Goal: Task Accomplishment & Management: Manage account settings

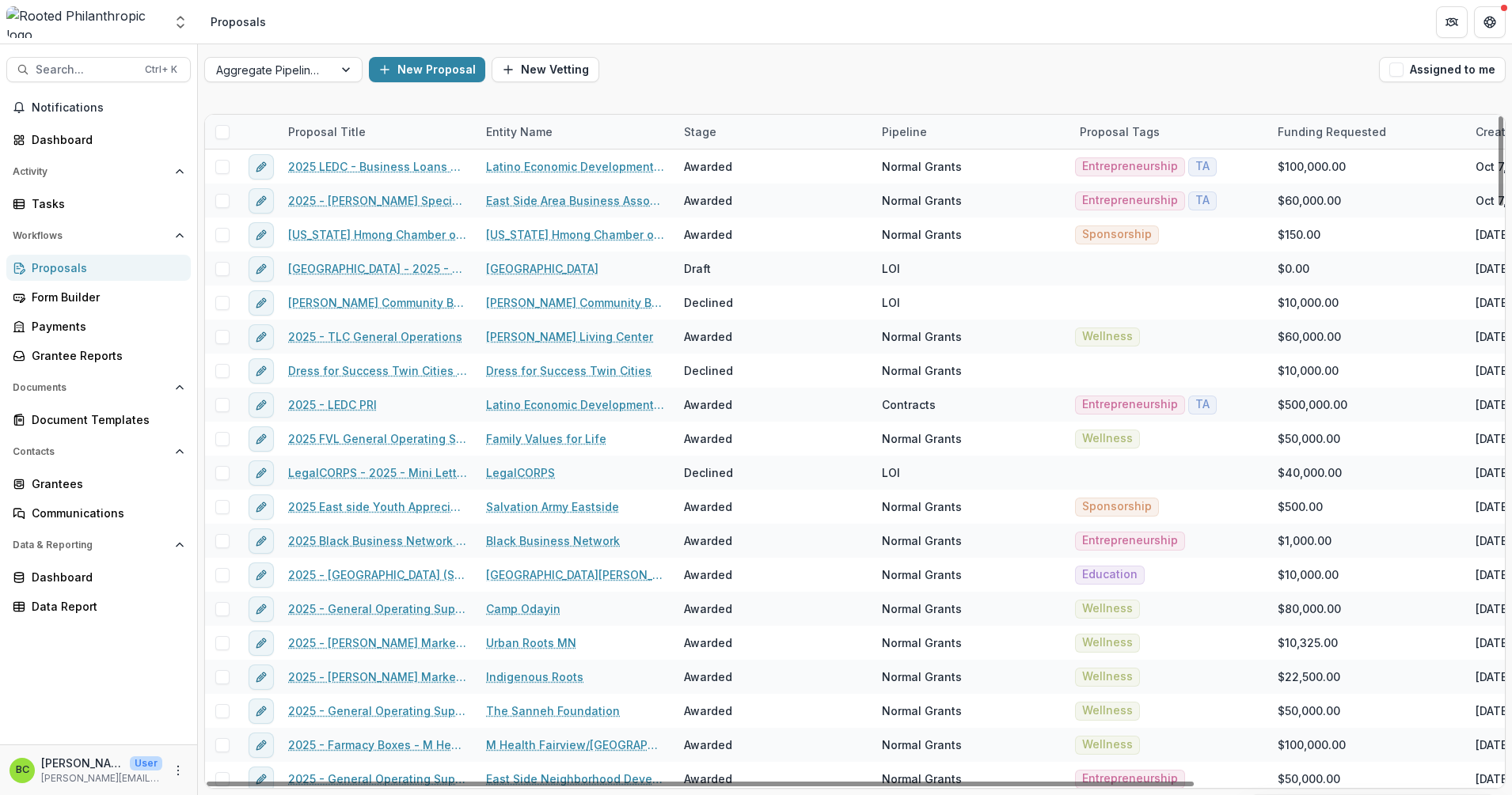
click at [820, 77] on div "New Proposal New Vetting" at bounding box center [870, 70] width 1004 height 26
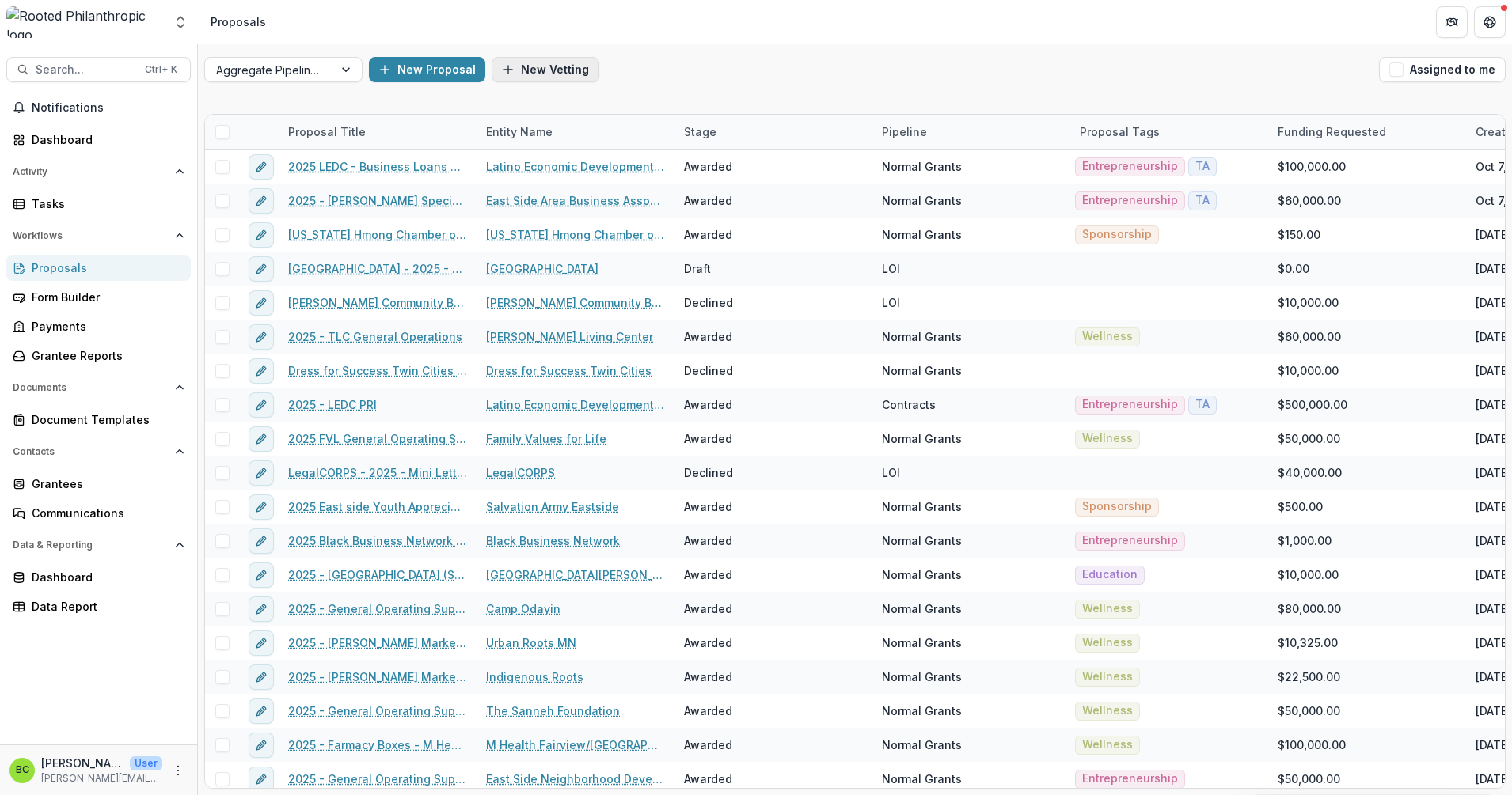
click at [523, 66] on button "New Vetting" at bounding box center [545, 70] width 108 height 26
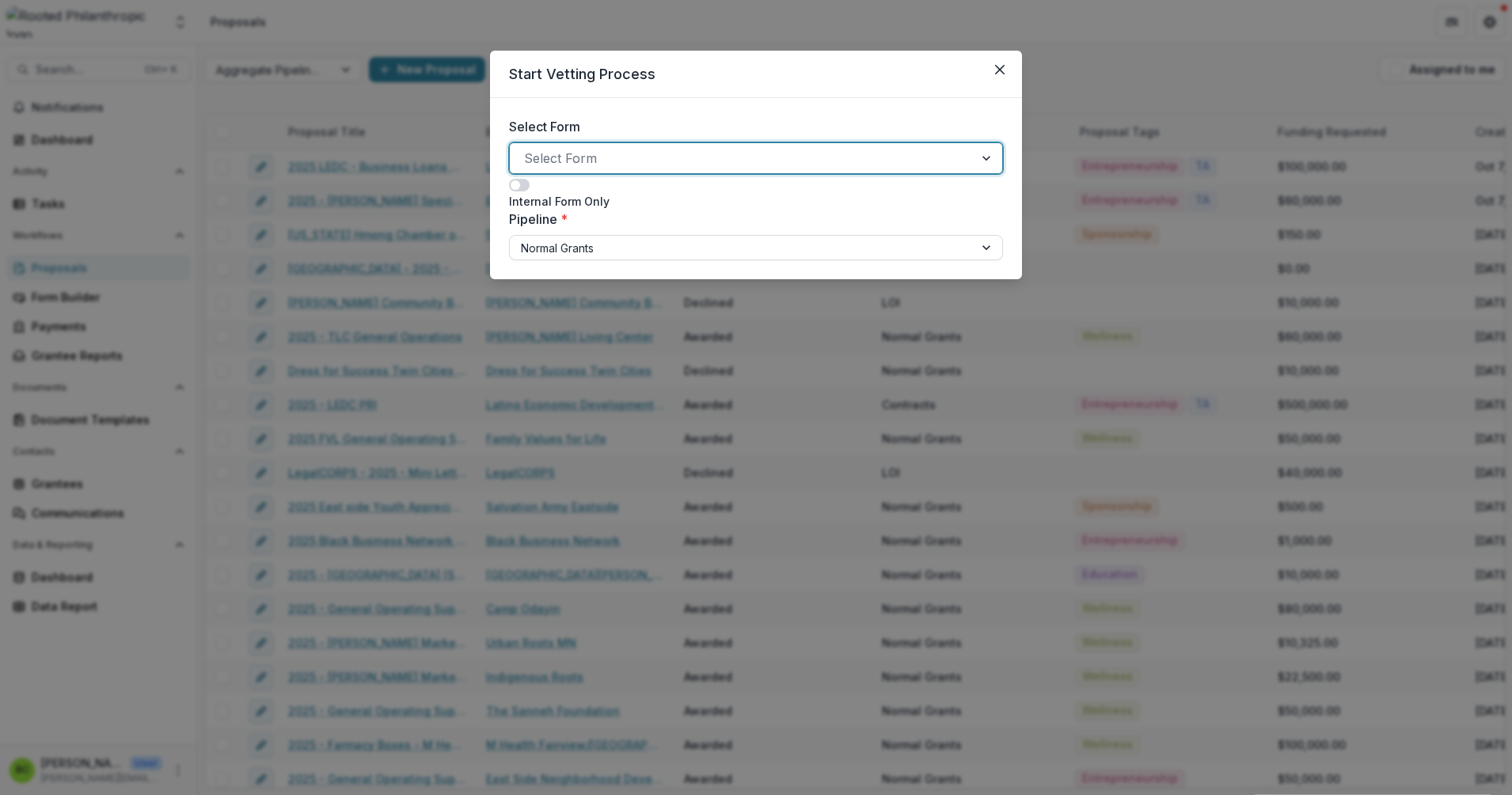
click at [568, 156] on div at bounding box center [742, 158] width 435 height 22
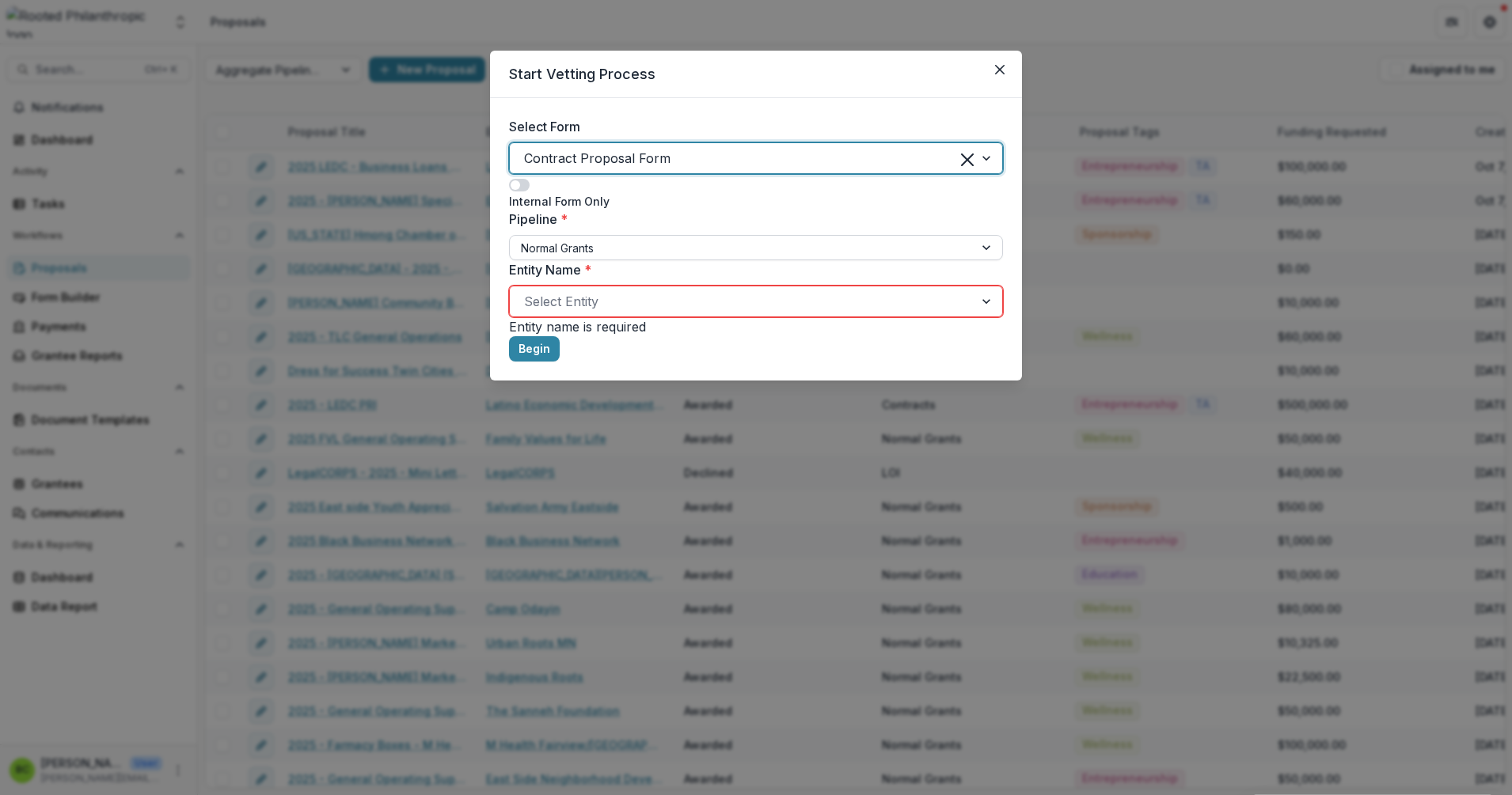
click at [572, 242] on div at bounding box center [742, 248] width 442 height 20
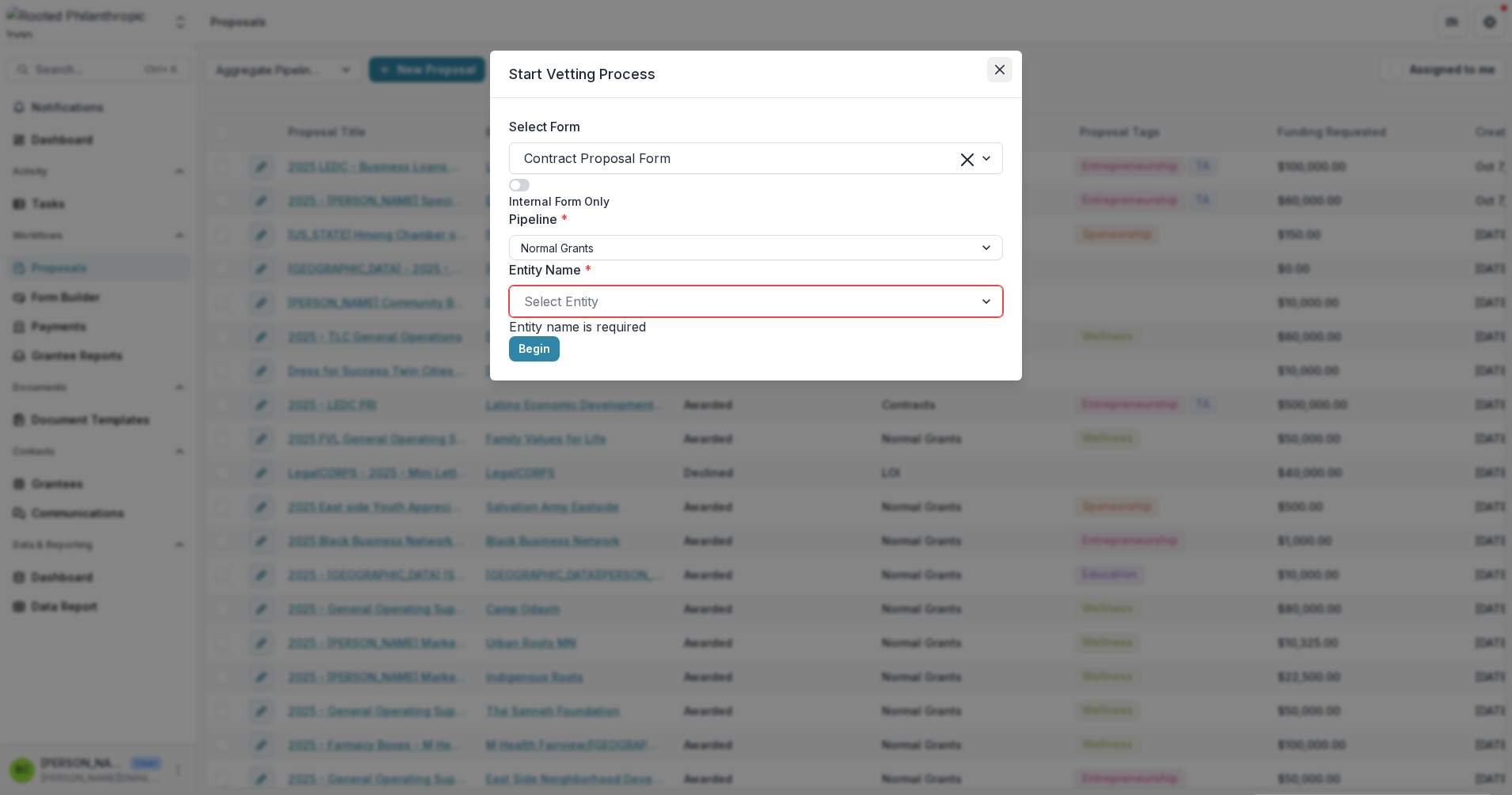
click at [1008, 72] on button "Close" at bounding box center [1000, 70] width 26 height 26
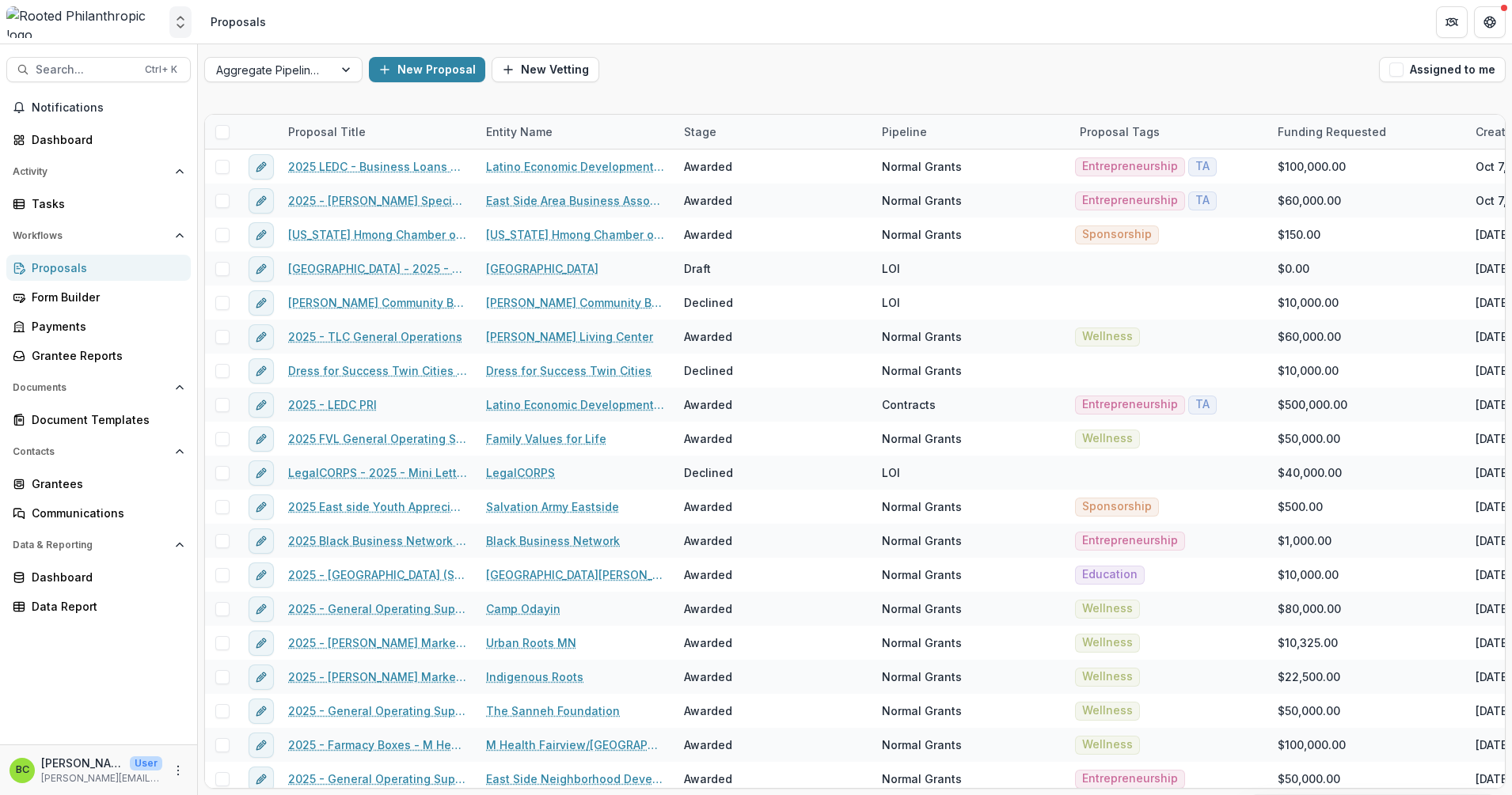
click at [182, 13] on button "Open entity switcher" at bounding box center [180, 22] width 22 height 32
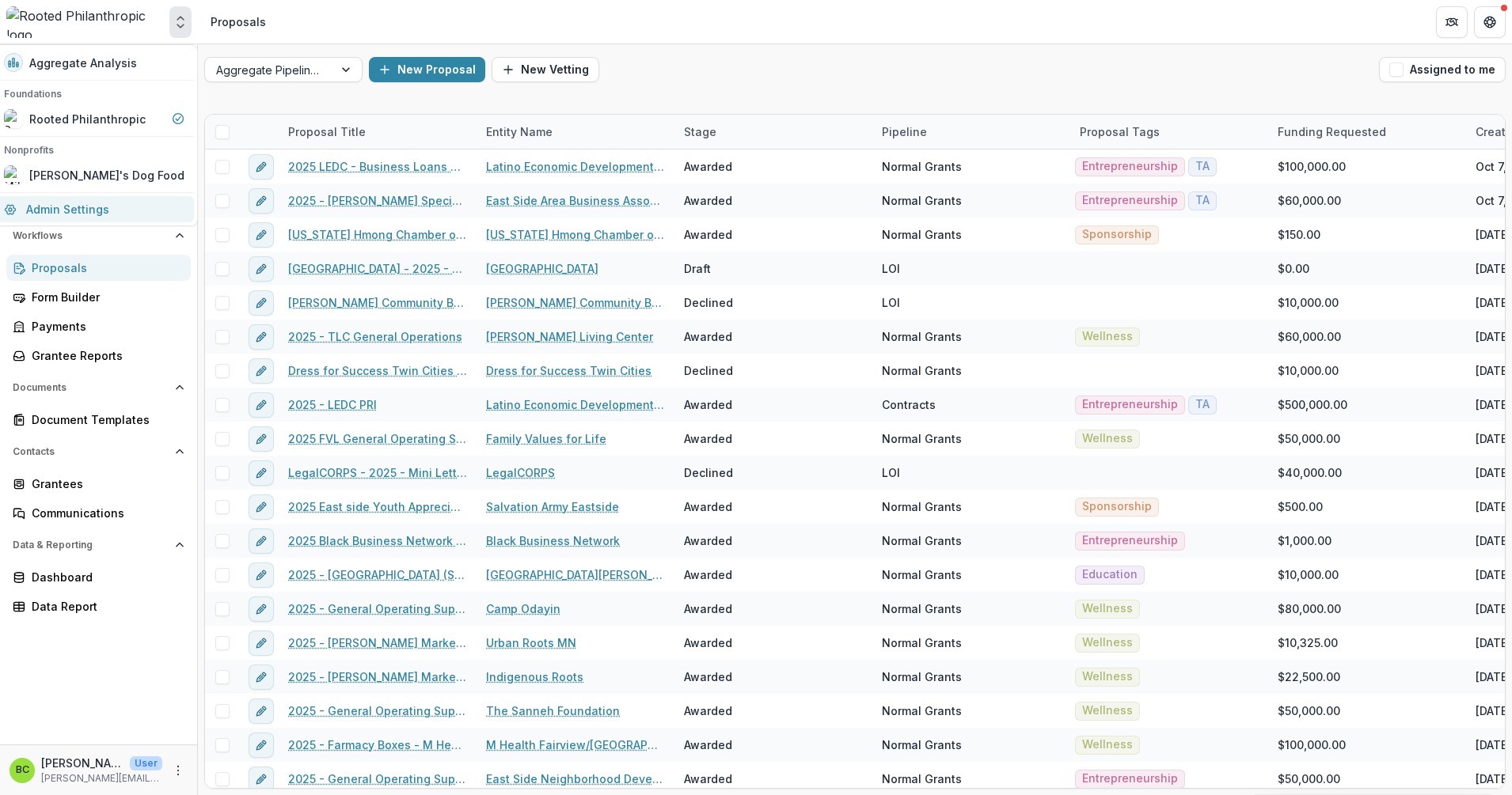
click at [109, 210] on link "Admin Settings" at bounding box center [94, 210] width 200 height 26
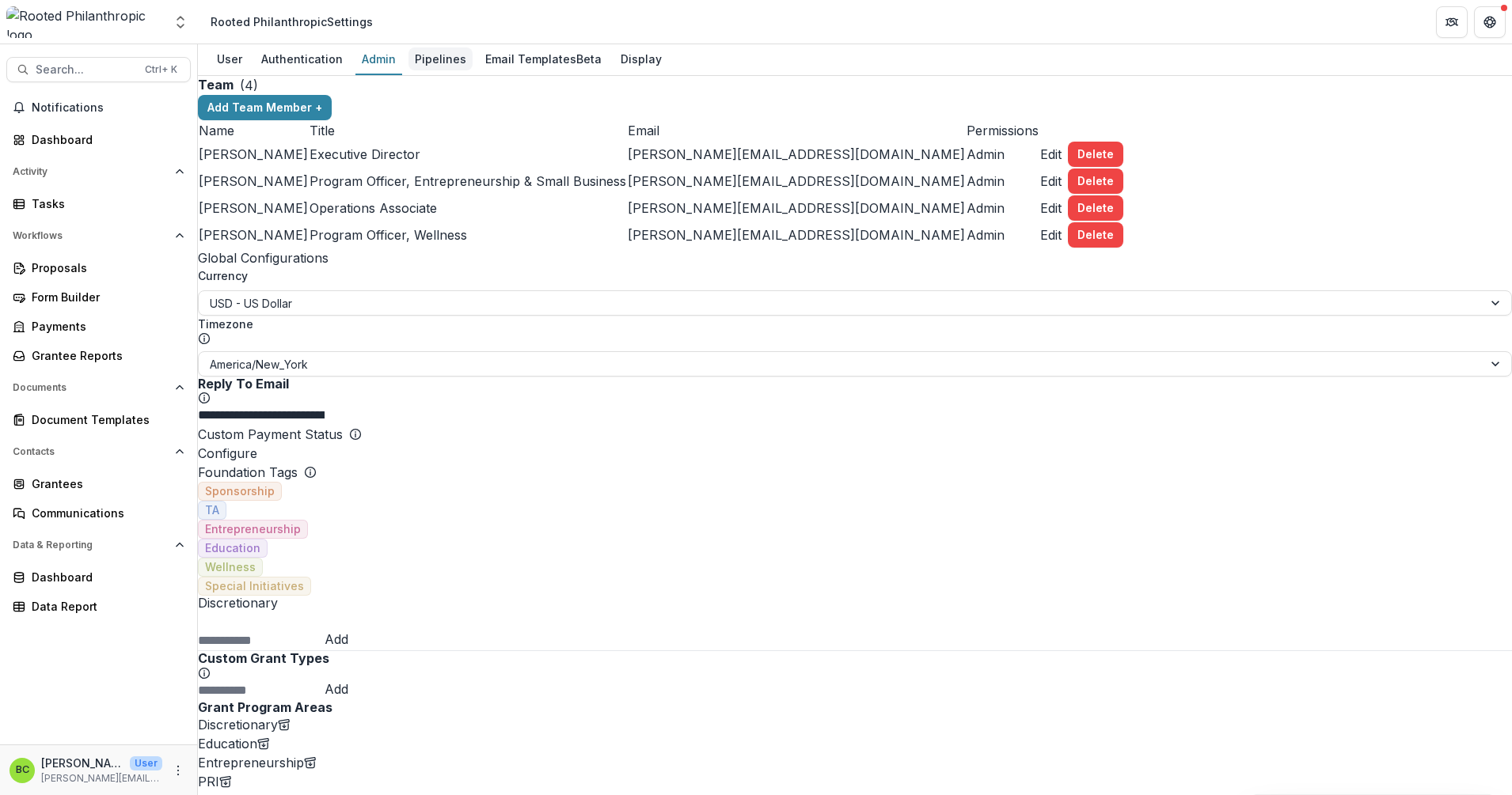
click at [442, 59] on div "Pipelines" at bounding box center [440, 58] width 64 height 23
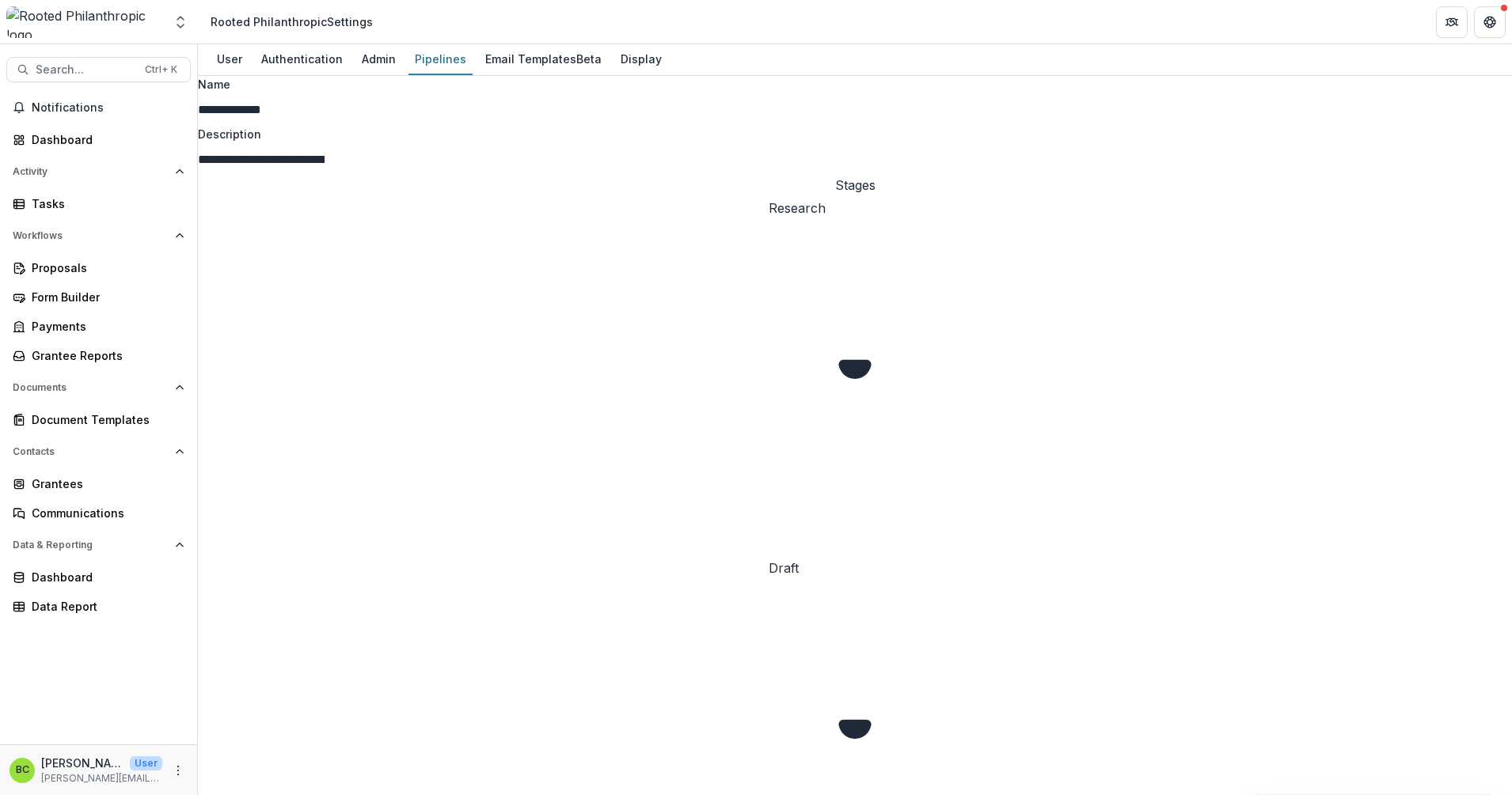
scroll to position [189, 0]
select select "*****"
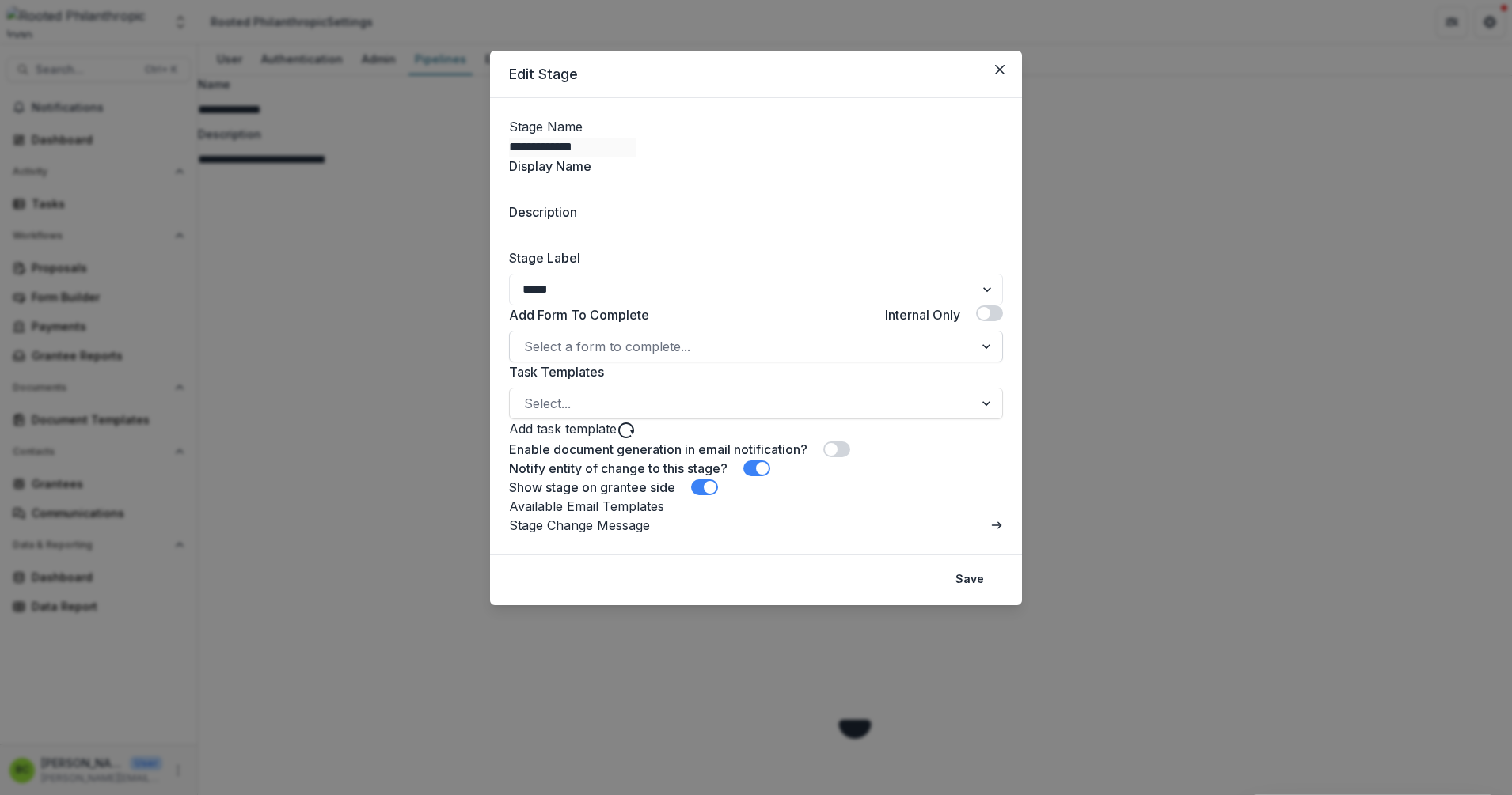
click at [570, 358] on div at bounding box center [742, 346] width 435 height 22
click at [998, 69] on icon "Close" at bounding box center [1000, 70] width 10 height 10
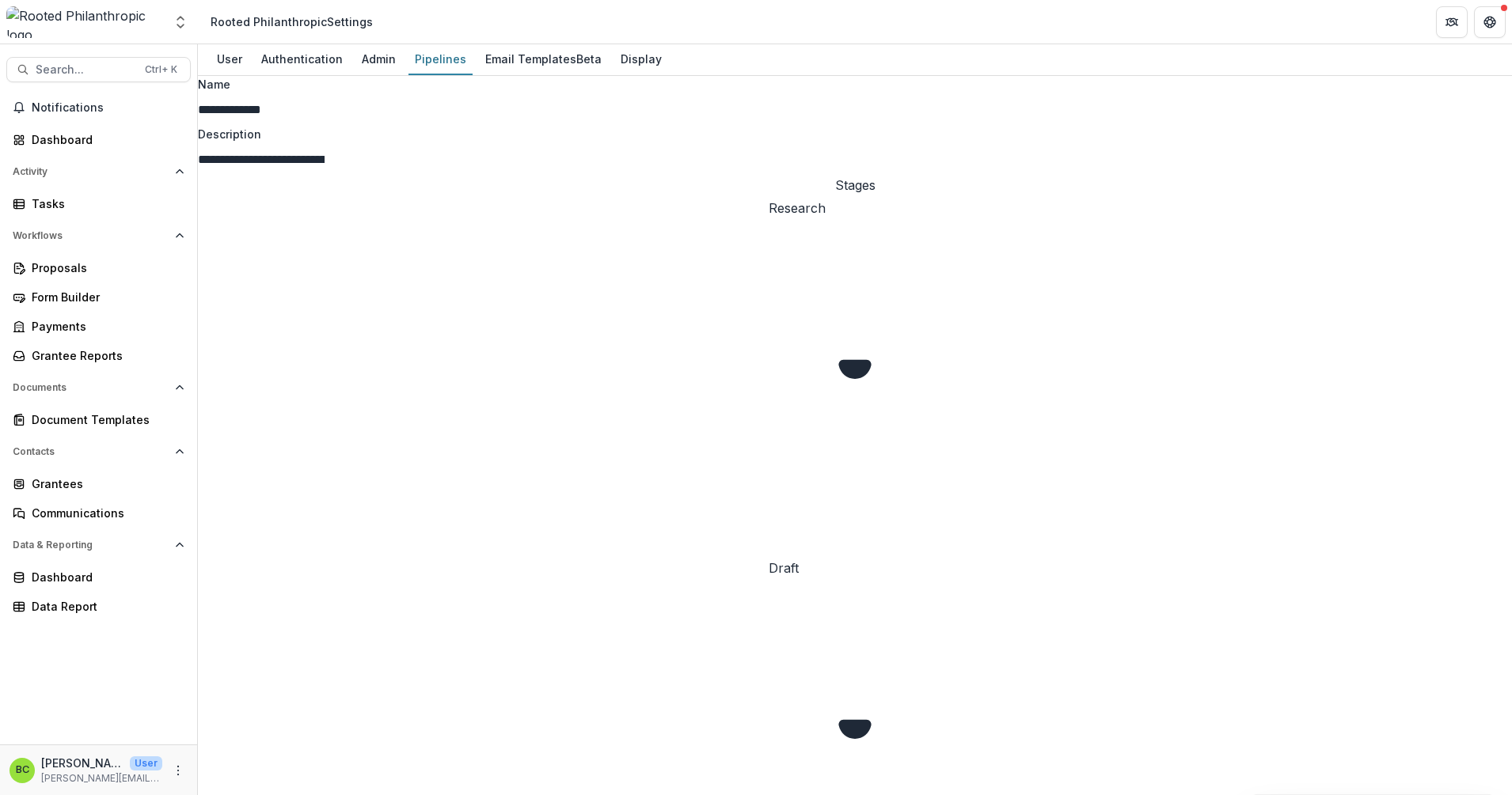
select select "*****"
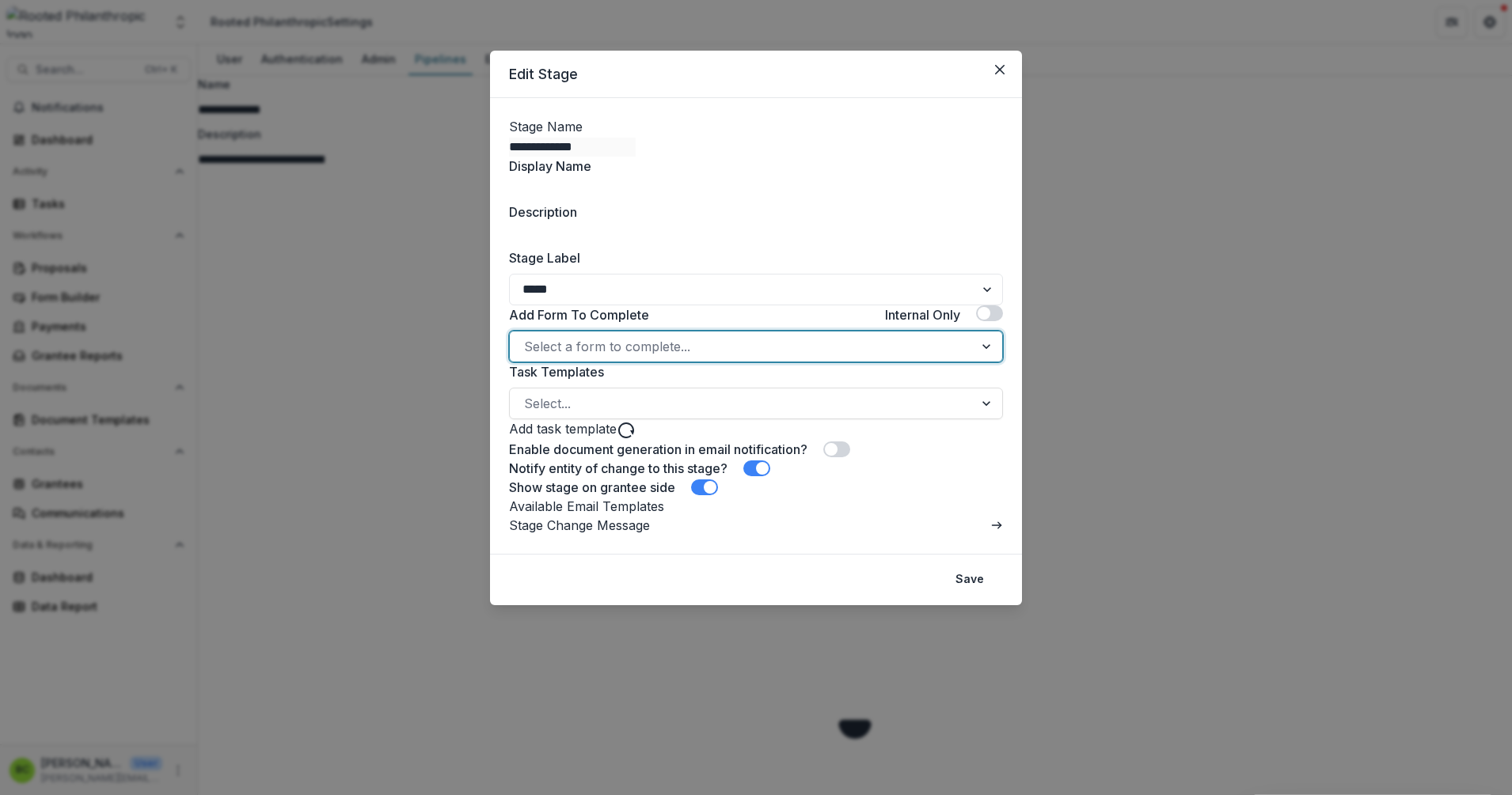
click at [539, 358] on div at bounding box center [742, 346] width 435 height 22
click at [991, 321] on span at bounding box center [989, 313] width 27 height 16
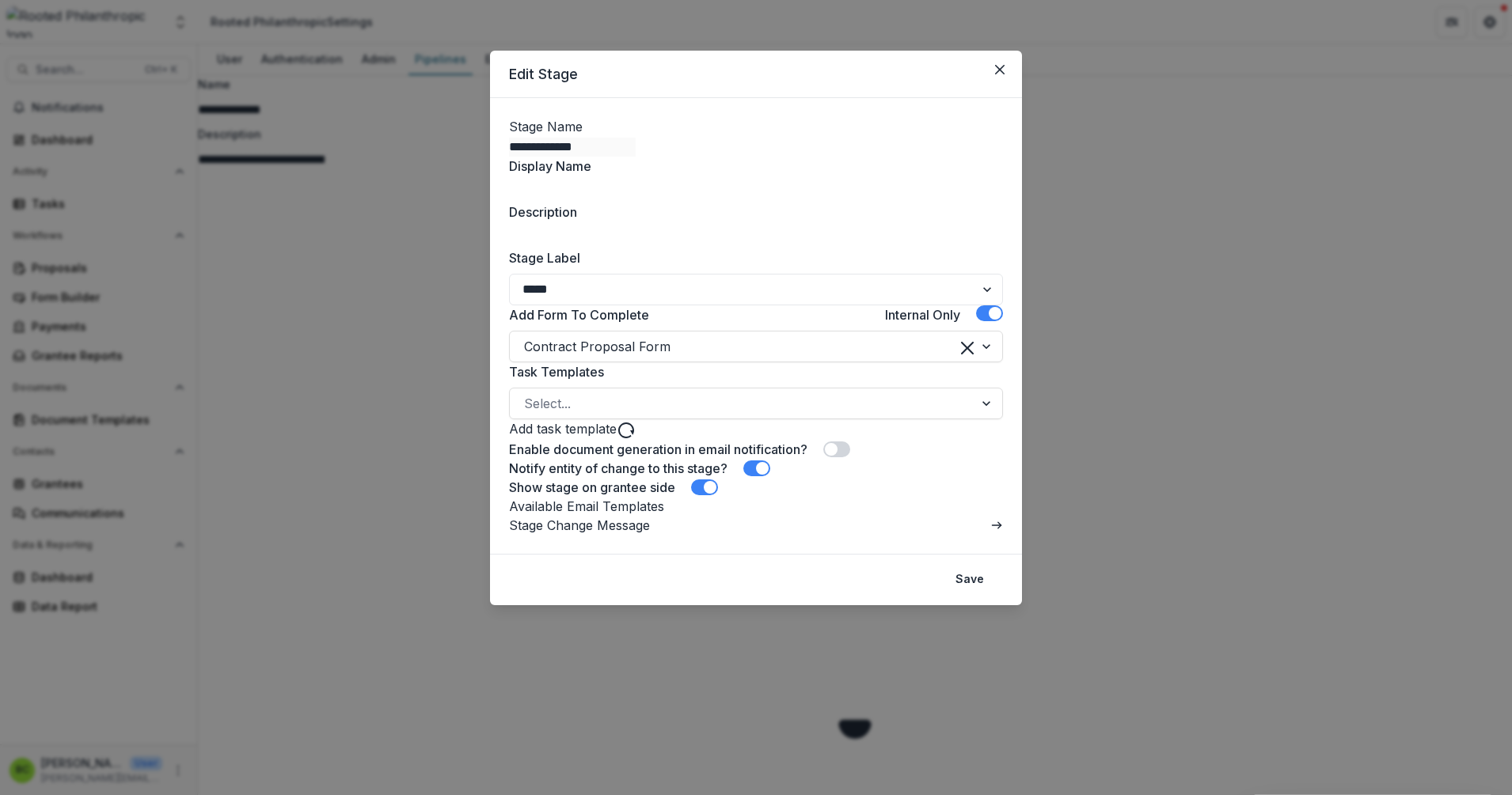
click at [755, 477] on span at bounding box center [756, 469] width 27 height 16
click at [696, 495] on span at bounding box center [704, 487] width 27 height 16
click at [966, 593] on button "Save" at bounding box center [970, 580] width 47 height 26
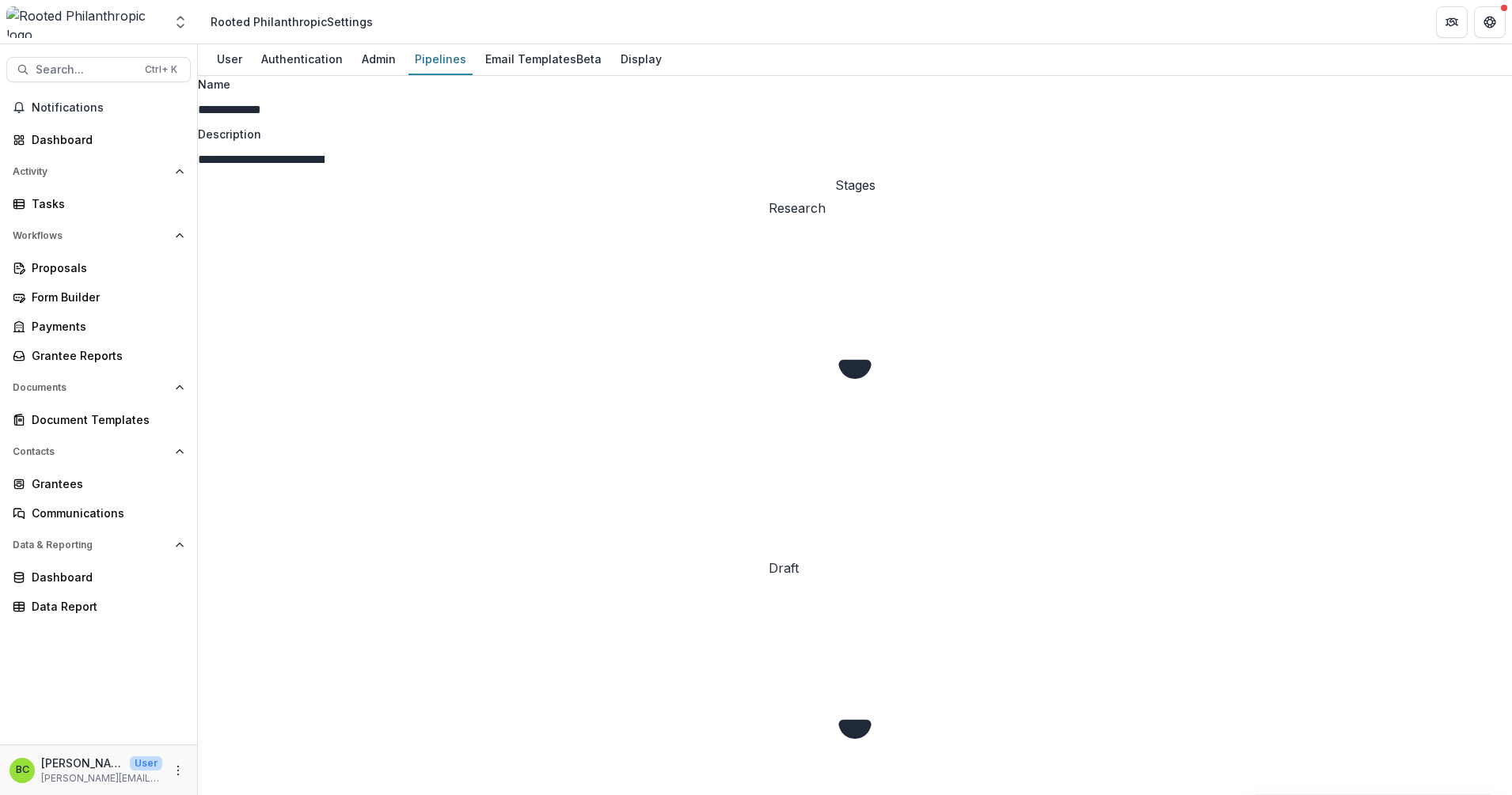
select select "*****"
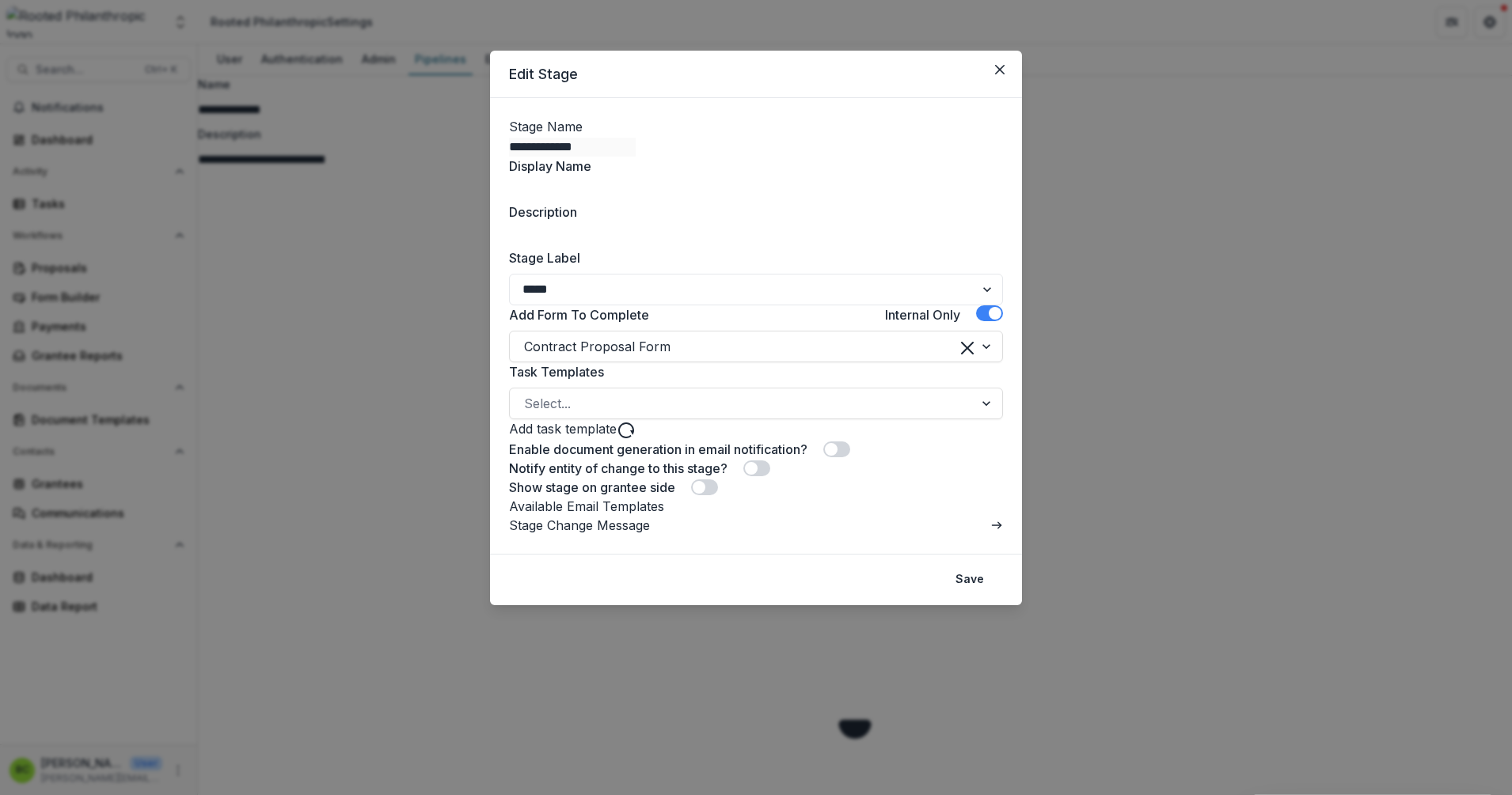
click at [405, 677] on div "**********" at bounding box center [756, 398] width 1512 height 795
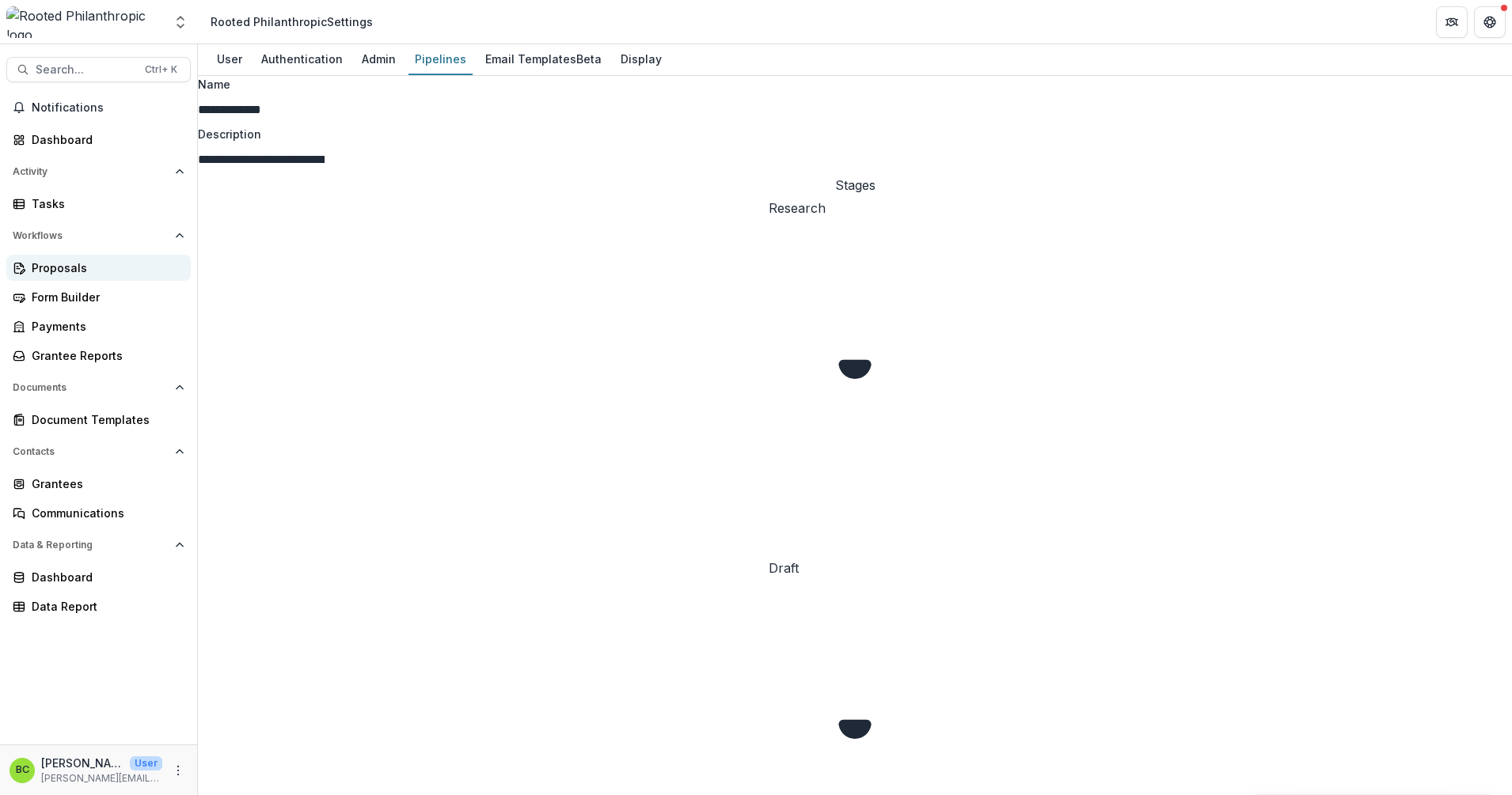
click at [90, 264] on div "Proposals" at bounding box center [105, 268] width 146 height 17
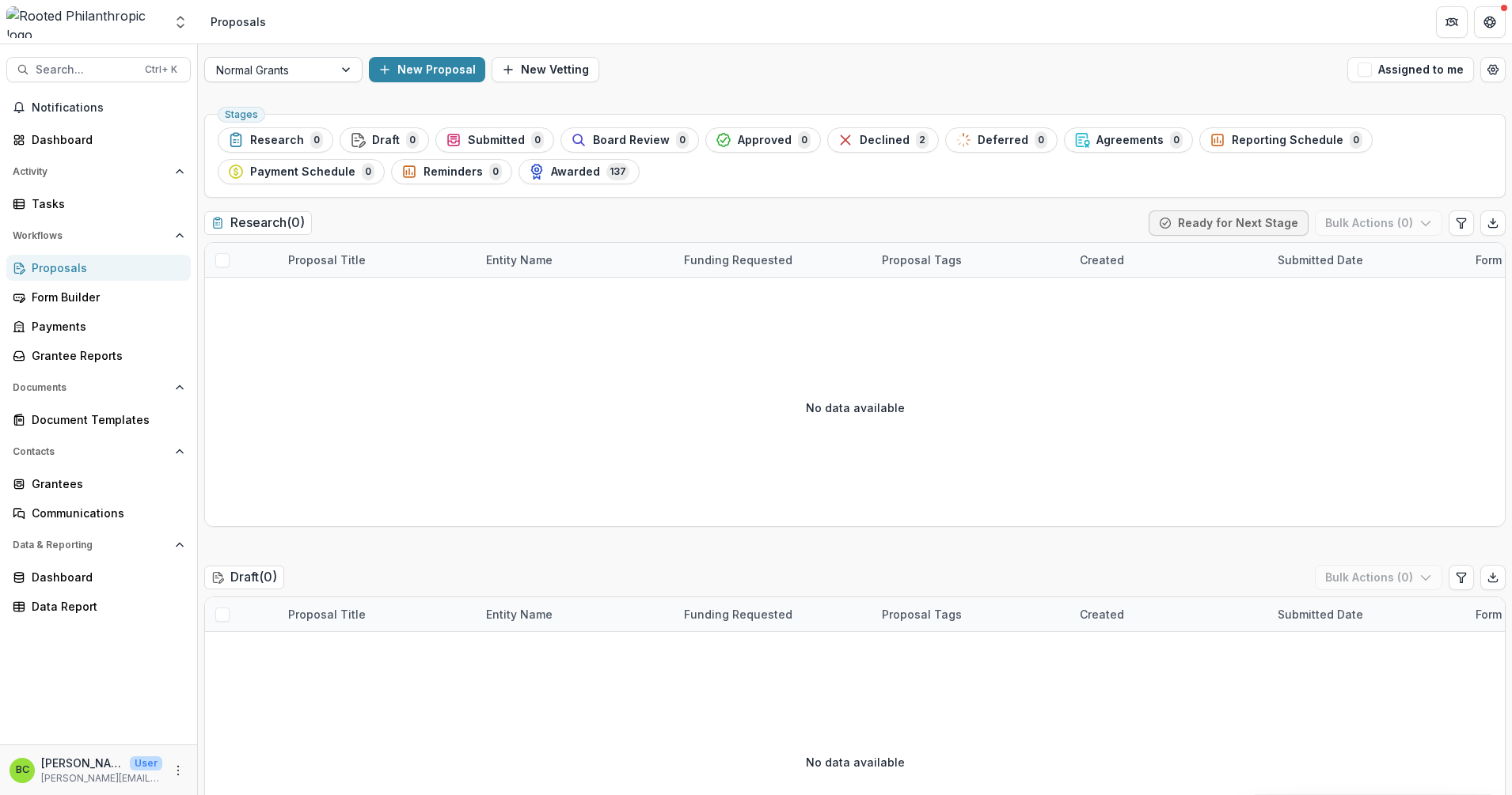
click at [355, 67] on div at bounding box center [347, 69] width 29 height 24
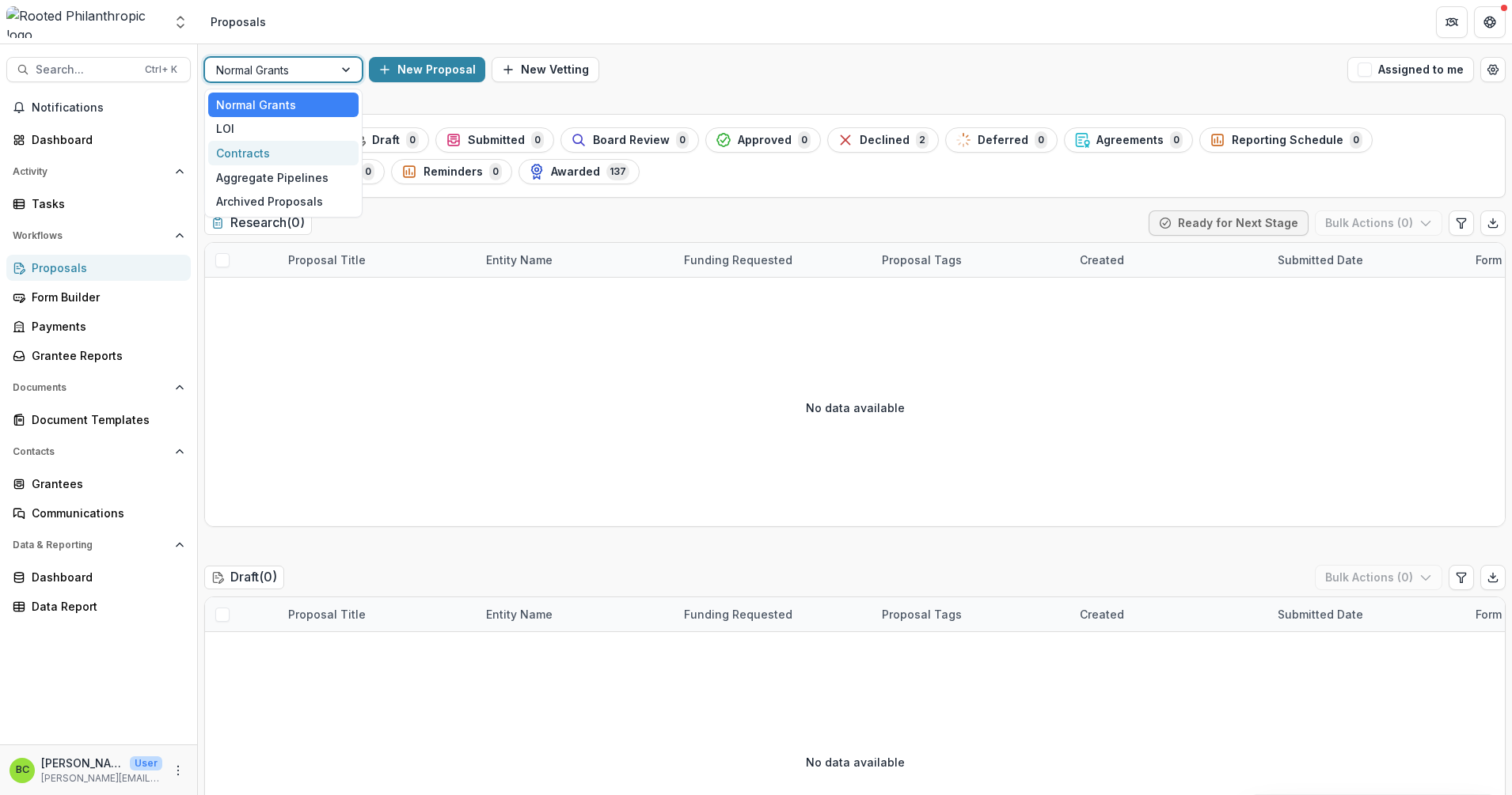
click at [304, 147] on div "Contracts" at bounding box center [284, 152] width 150 height 25
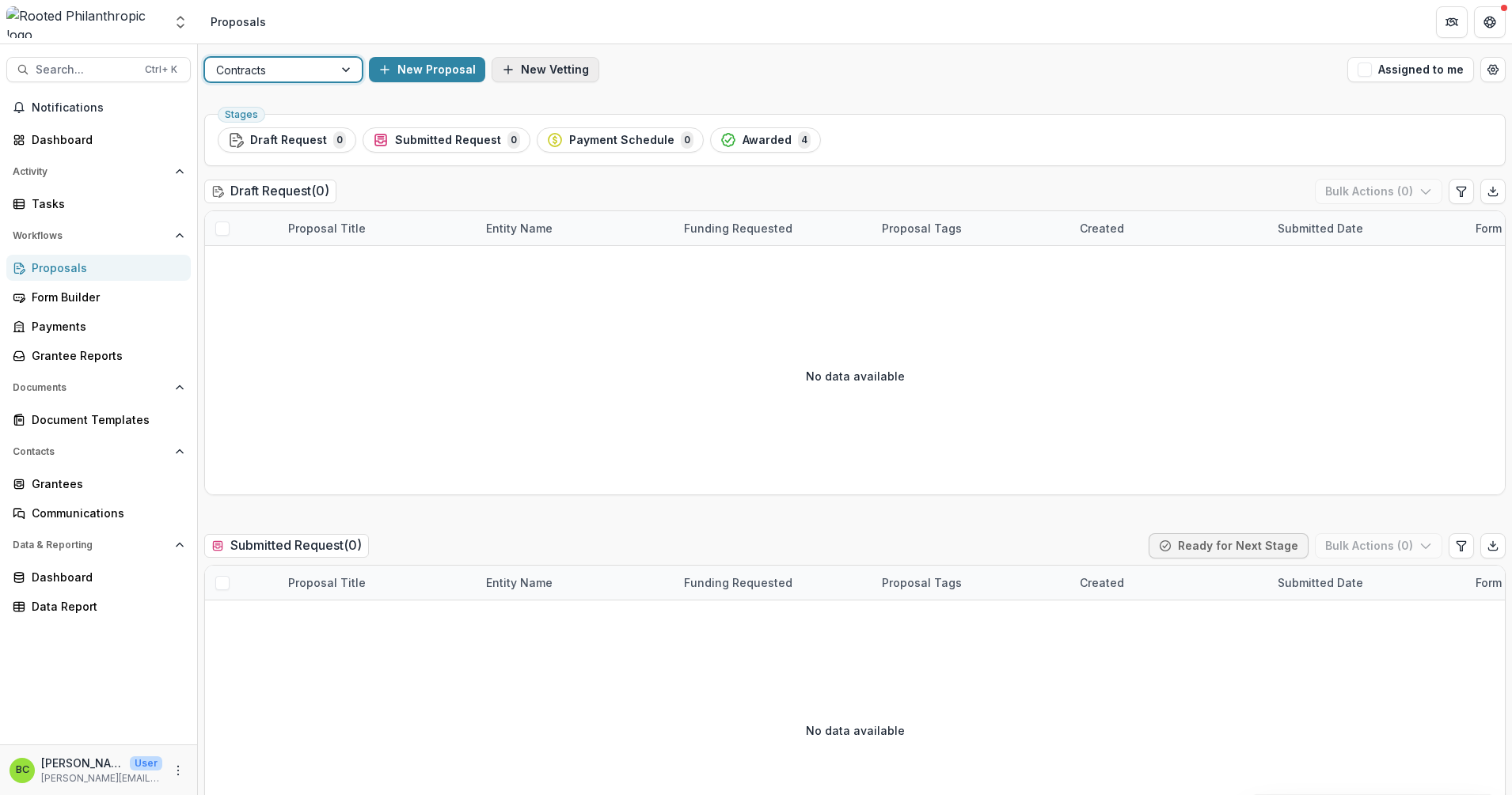
click at [533, 65] on button "New Vetting" at bounding box center [545, 70] width 108 height 26
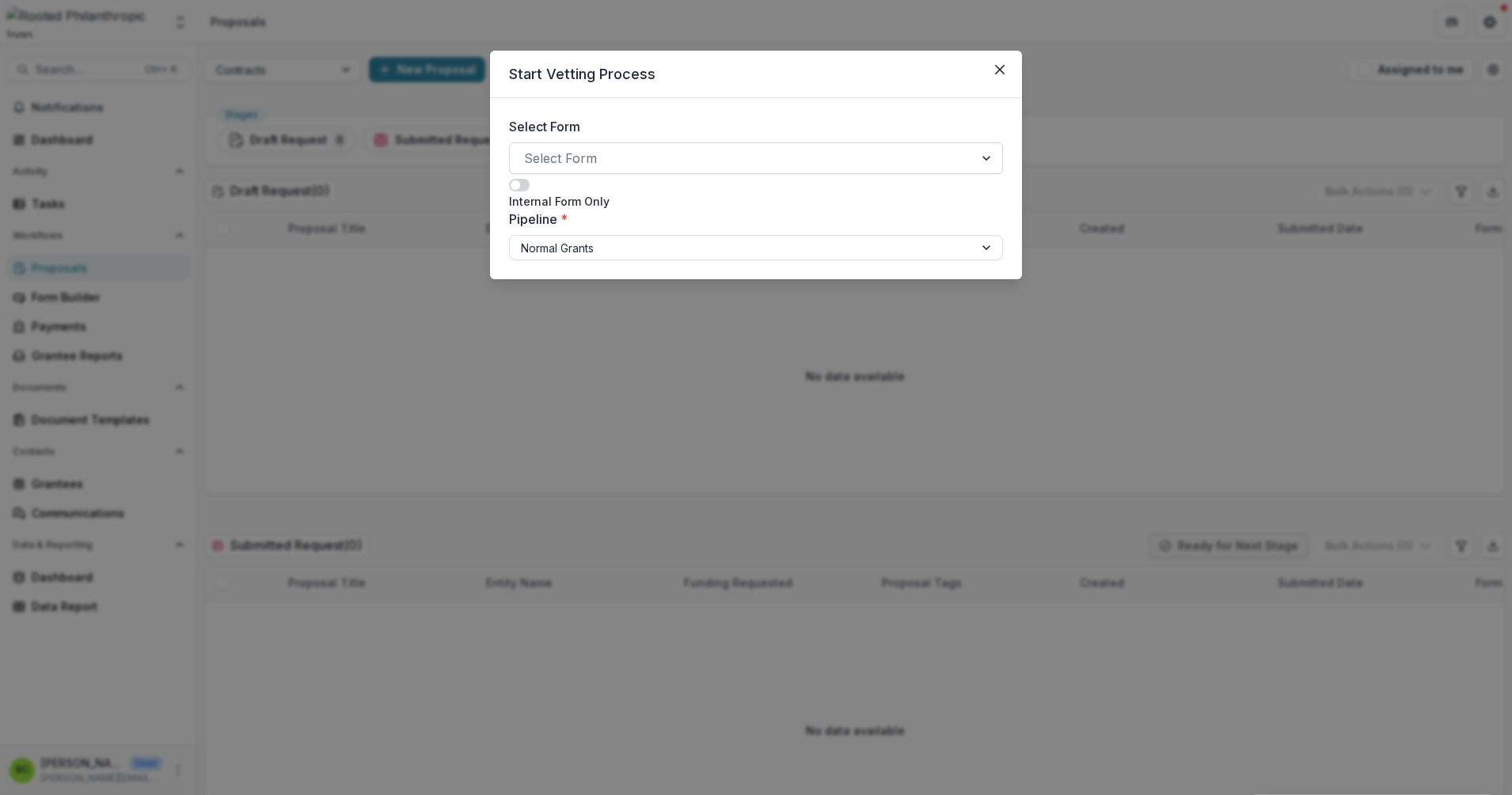
click at [570, 163] on div at bounding box center [742, 158] width 435 height 22
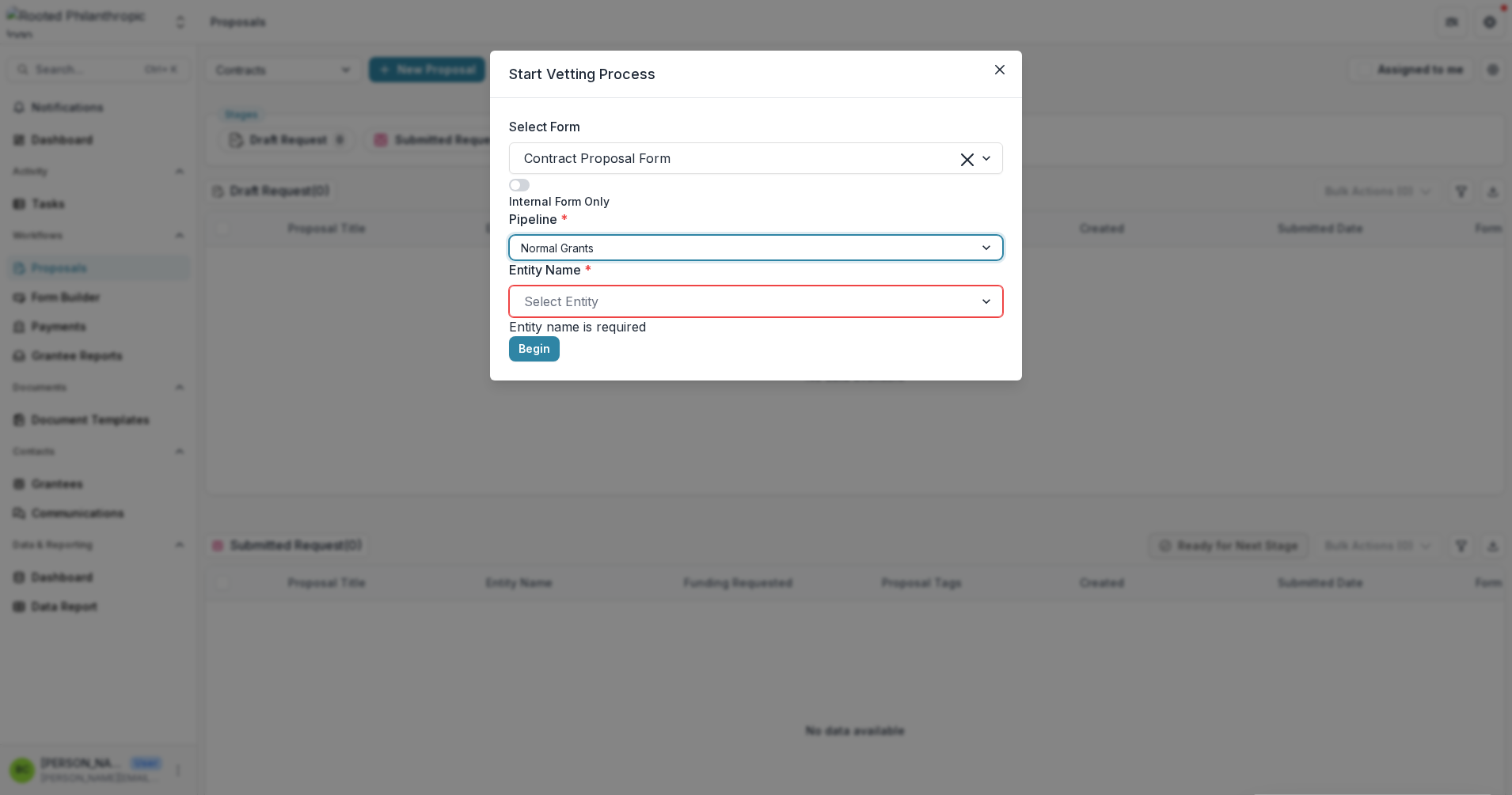
click at [564, 254] on div at bounding box center [742, 248] width 442 height 20
click at [974, 249] on div at bounding box center [988, 248] width 29 height 24
click at [974, 244] on div at bounding box center [988, 248] width 29 height 24
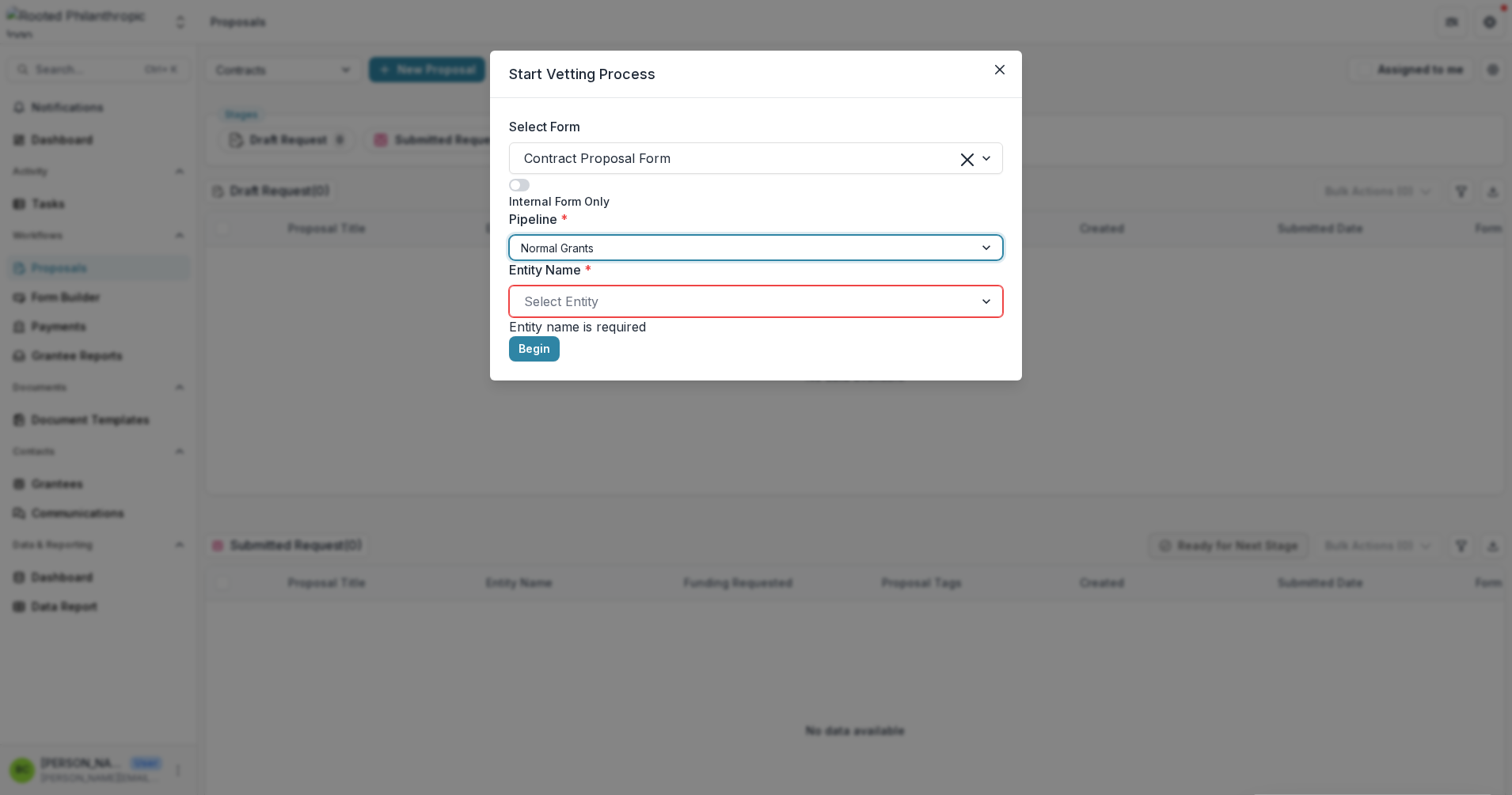
click at [748, 214] on div "Pipeline * 1 result available. Use Up and Down to choose options, press Enter t…" at bounding box center [756, 234] width 493 height 50
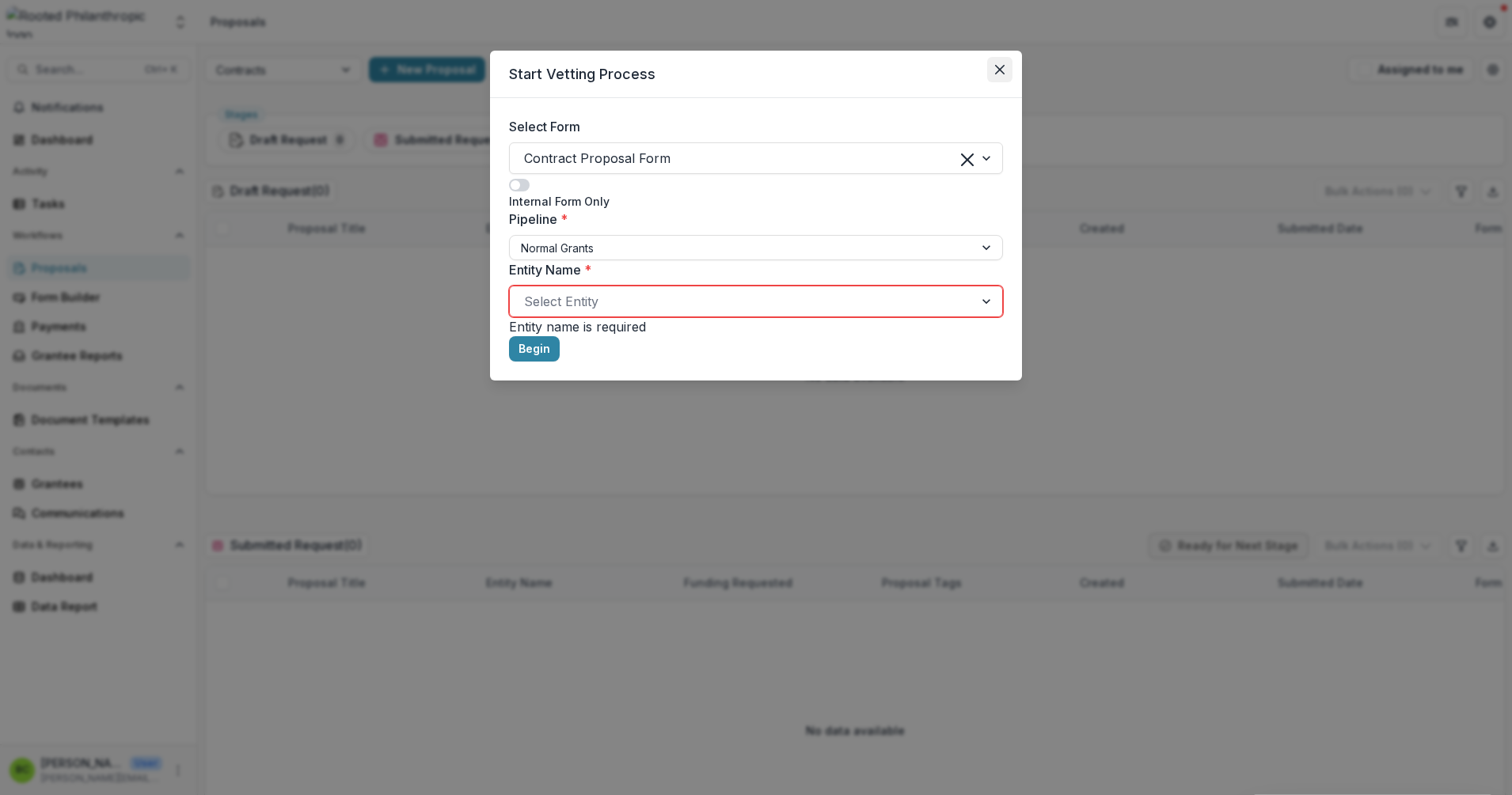
click at [1001, 69] on icon "Close" at bounding box center [1000, 70] width 10 height 10
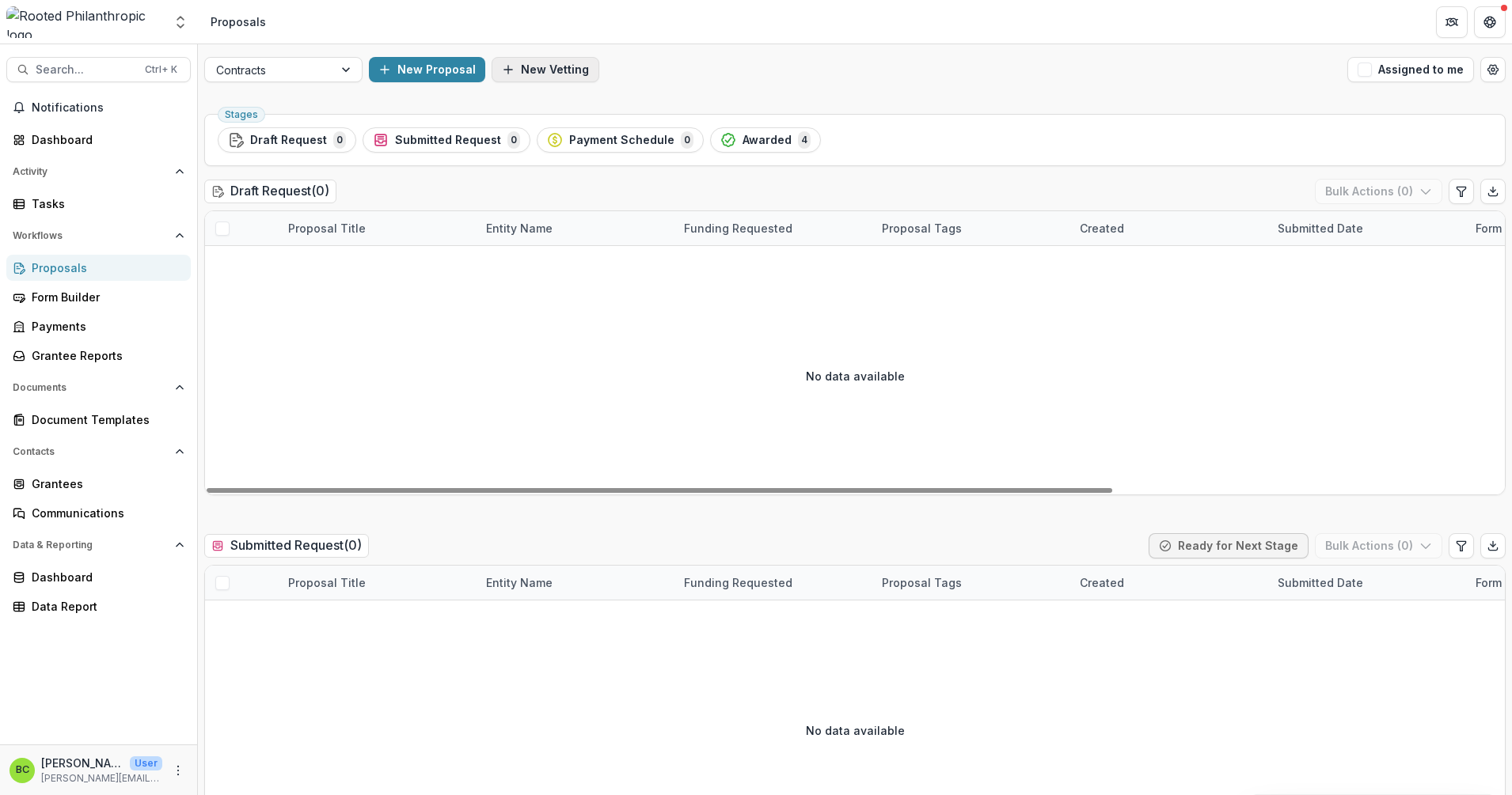
click at [514, 65] on button "New Vetting" at bounding box center [545, 70] width 108 height 26
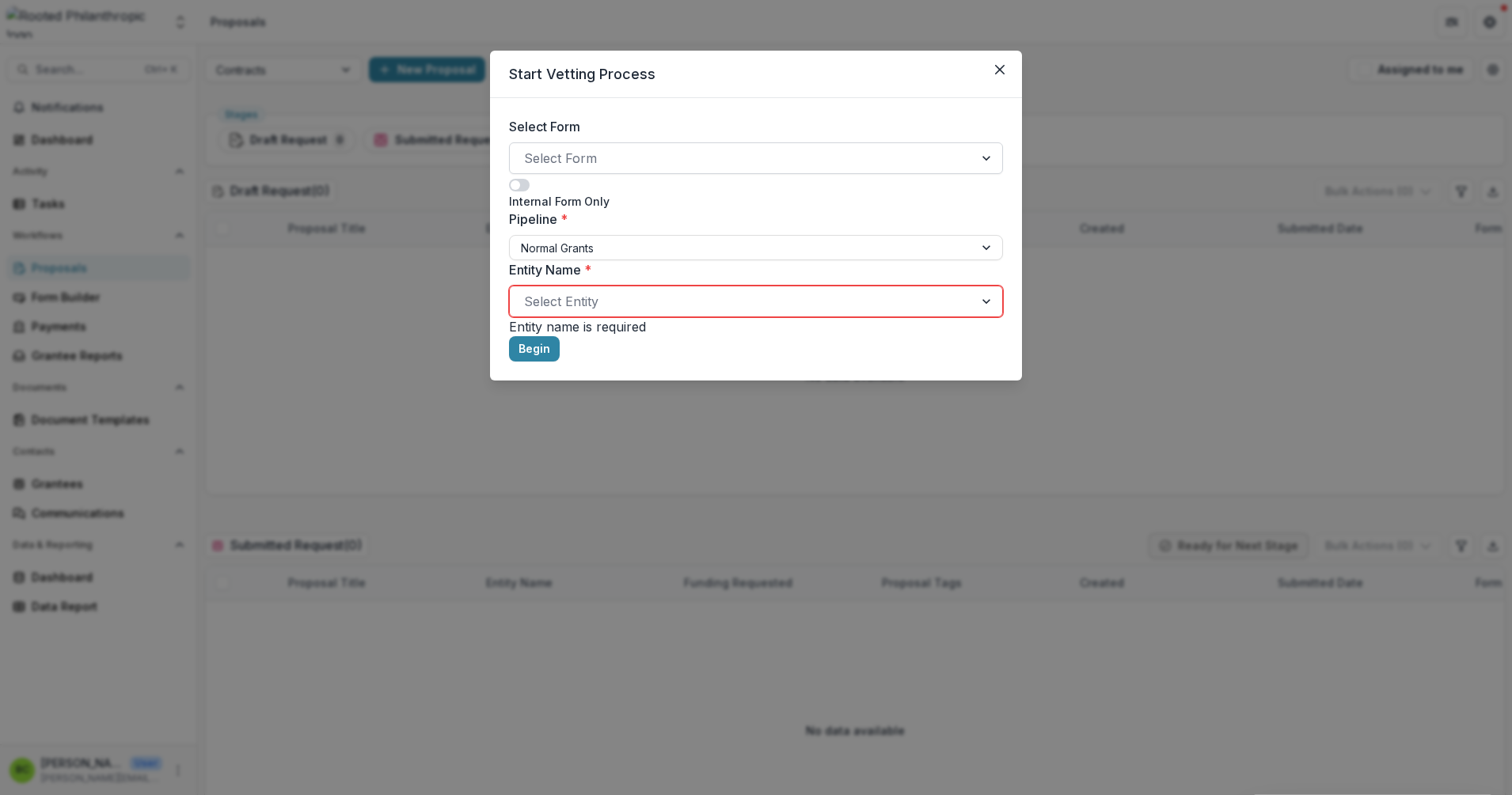
click at [583, 155] on div at bounding box center [742, 158] width 435 height 22
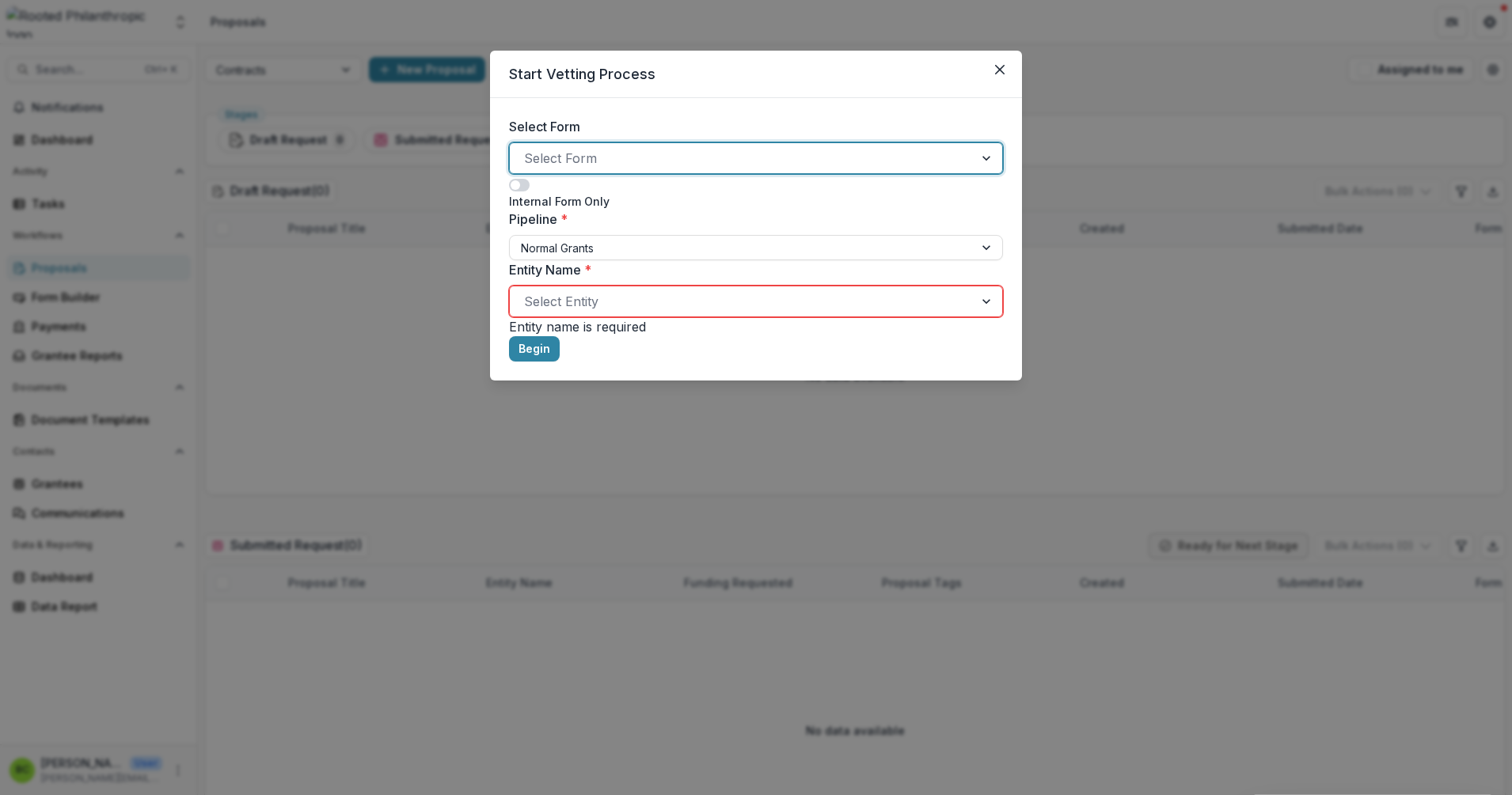
click at [597, 795] on p "TA Provider Report & Reimbursement Request Form" at bounding box center [756, 811] width 1512 height 19
click at [596, 250] on div at bounding box center [742, 248] width 442 height 20
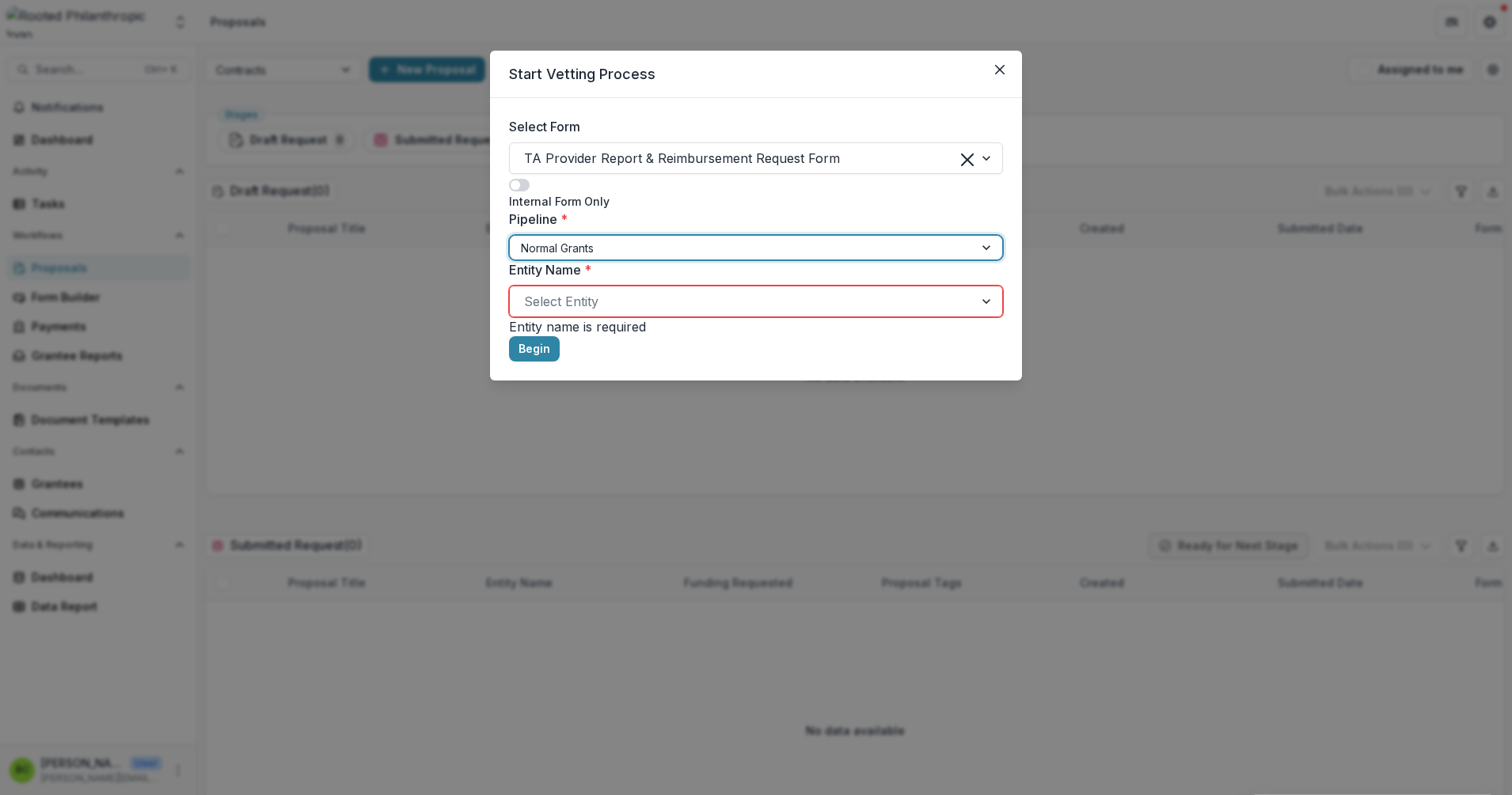
click at [596, 250] on div at bounding box center [742, 248] width 442 height 20
click at [1002, 68] on icon "Close" at bounding box center [1000, 70] width 10 height 10
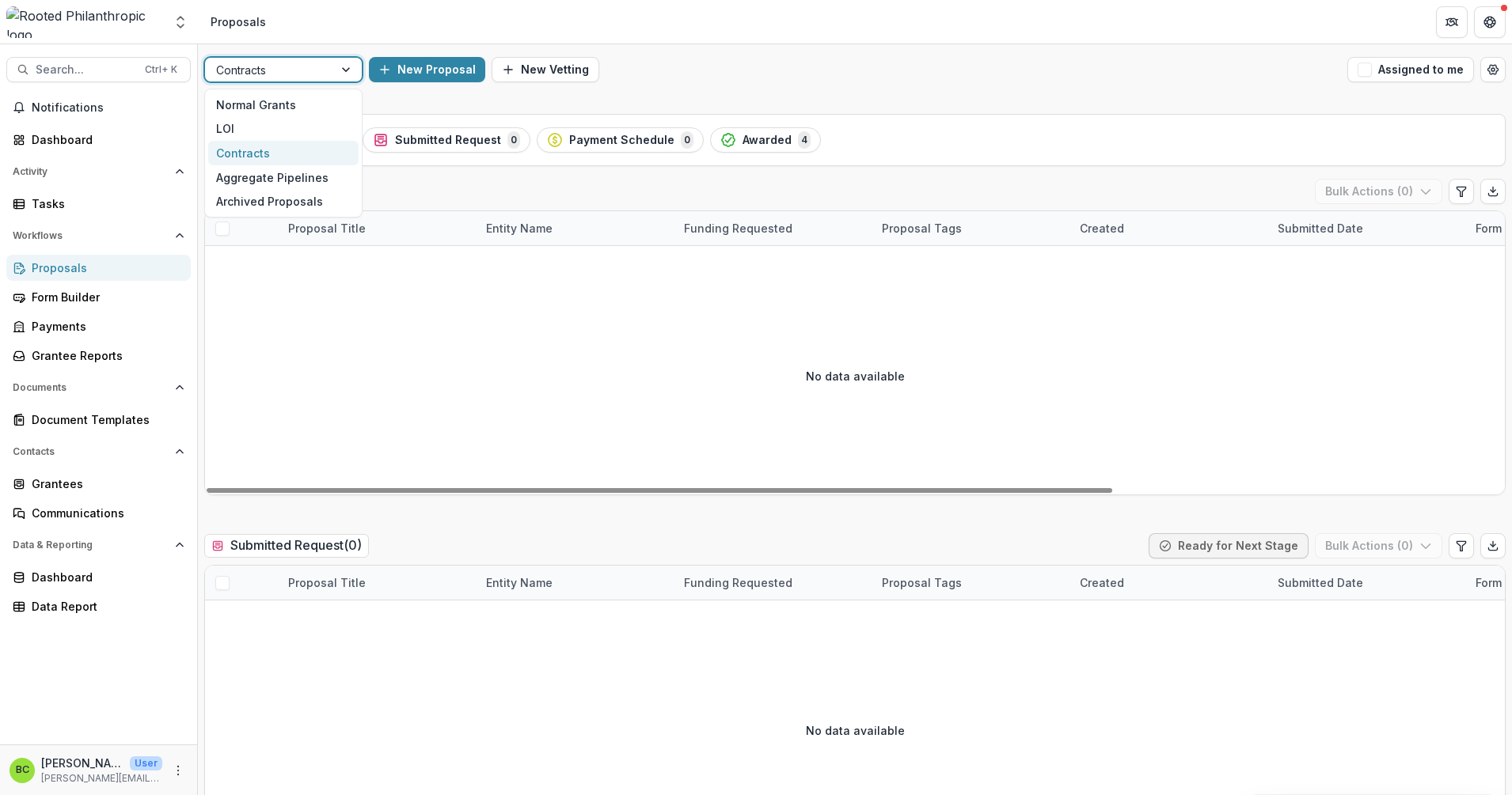
click at [345, 73] on div at bounding box center [347, 69] width 29 height 24
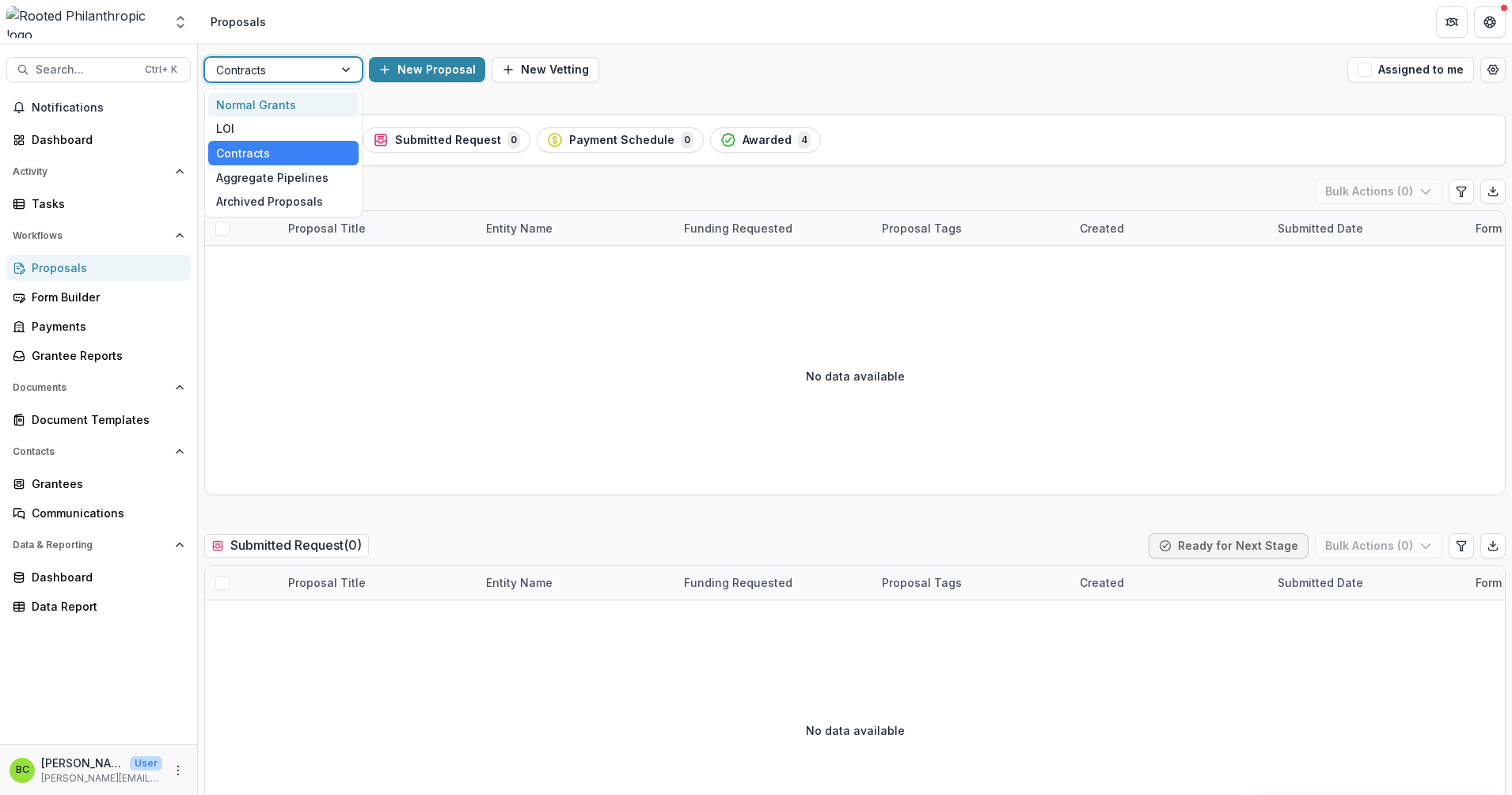
click at [291, 101] on div "Normal Grants" at bounding box center [284, 105] width 150 height 25
click at [527, 61] on button "New Vetting" at bounding box center [545, 70] width 108 height 26
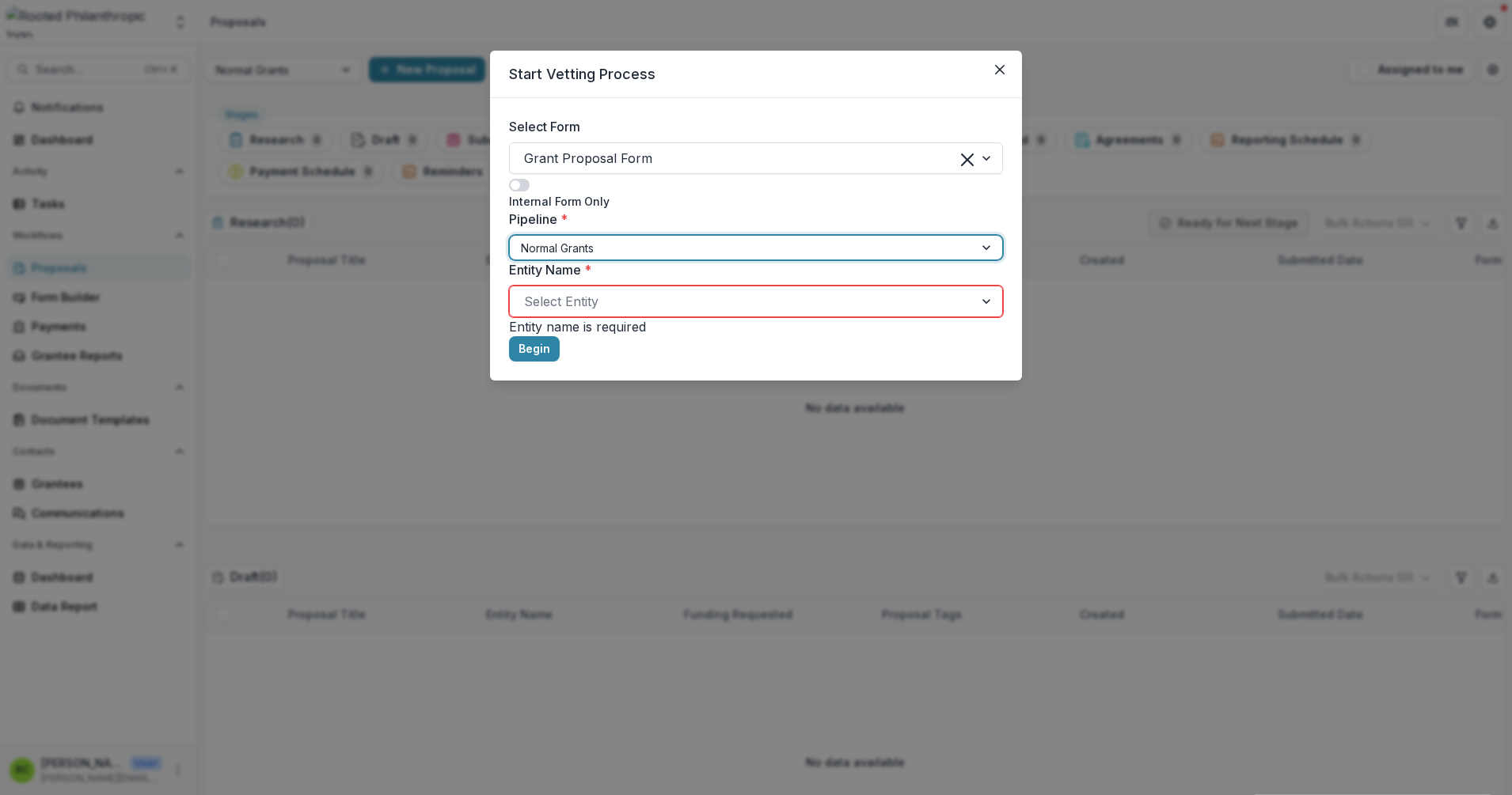
click at [588, 244] on div at bounding box center [742, 248] width 442 height 20
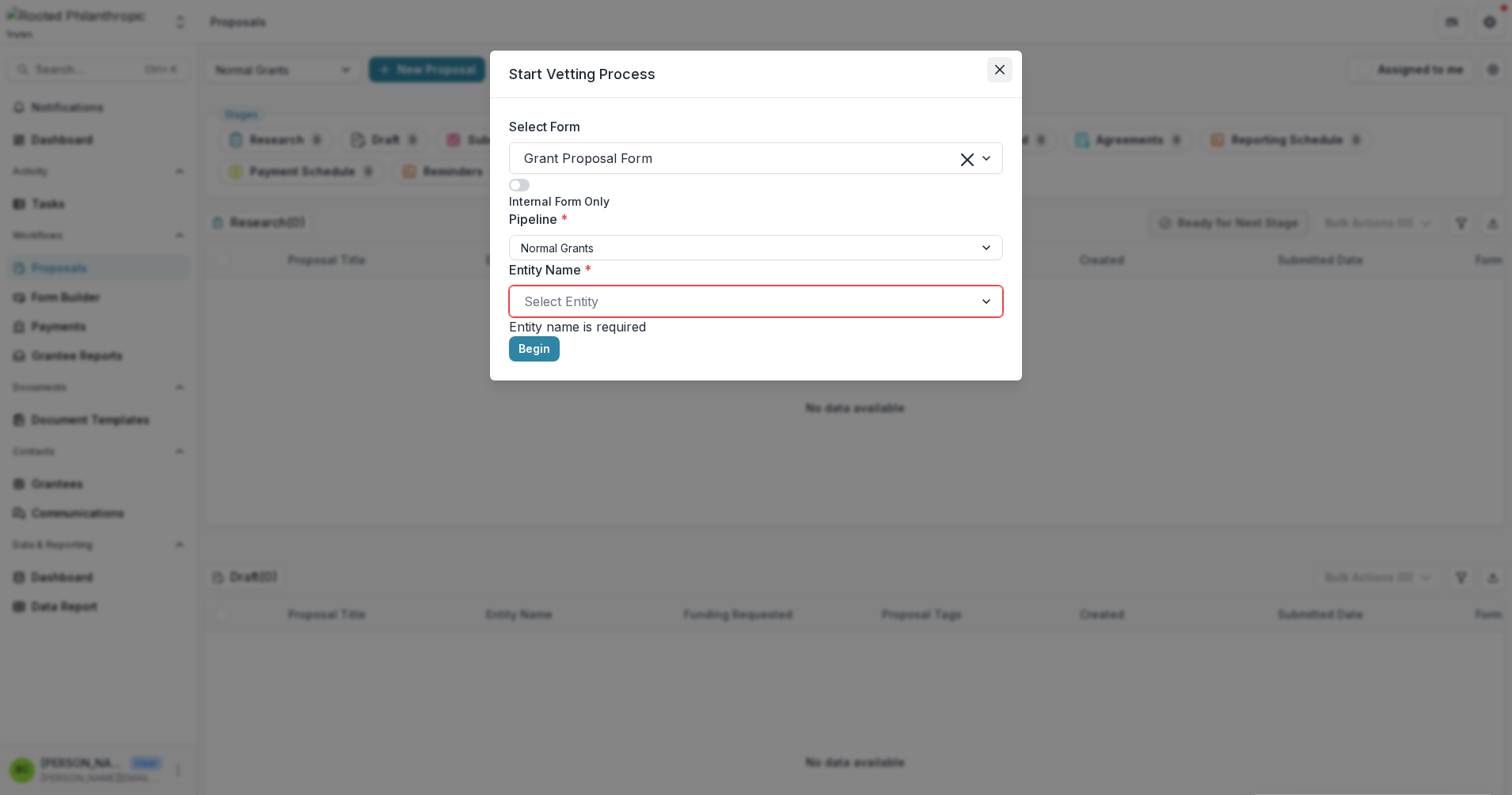
click at [998, 65] on button "Close" at bounding box center [1000, 70] width 26 height 26
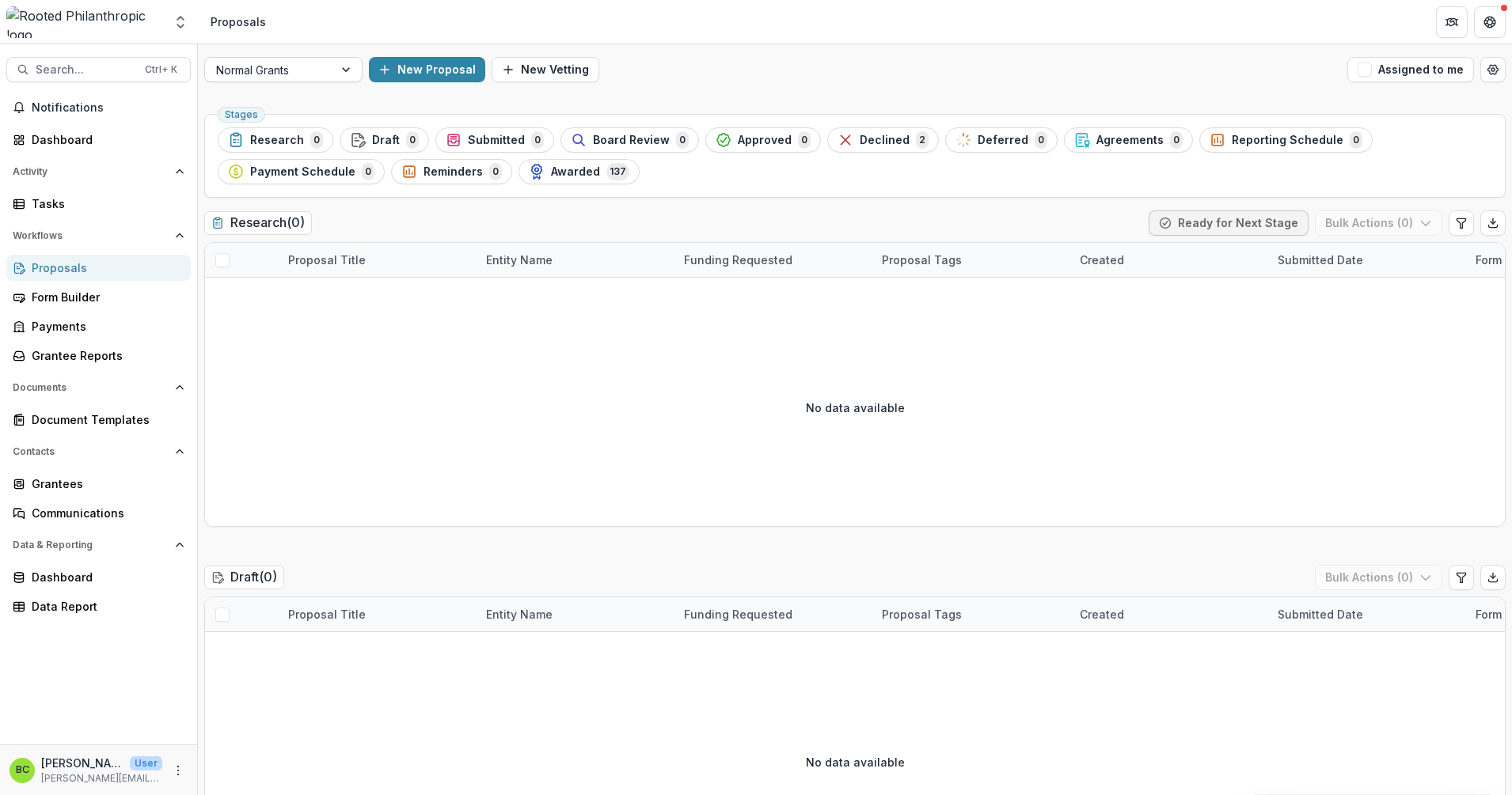
click at [352, 76] on div at bounding box center [347, 69] width 29 height 24
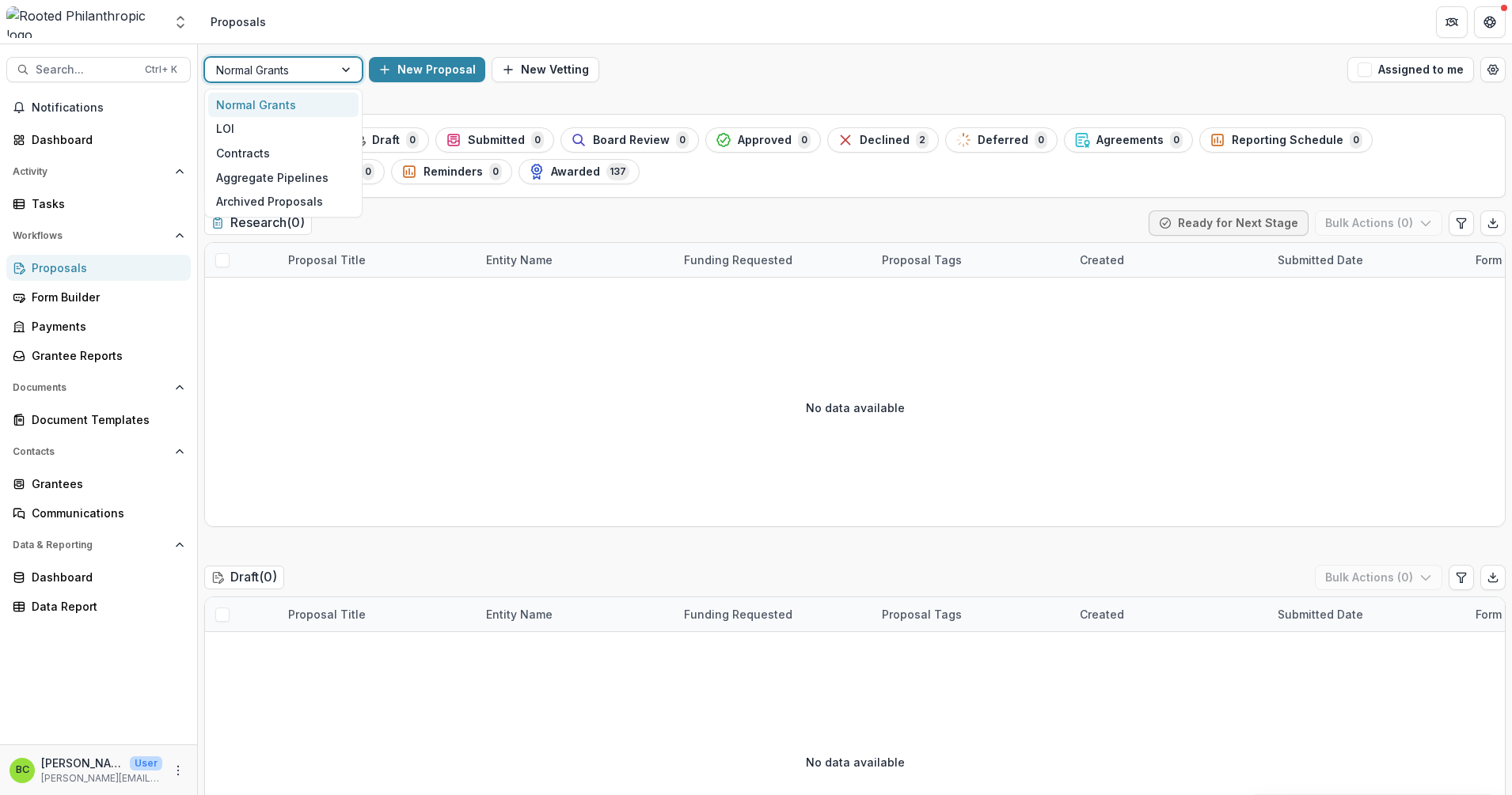
click at [352, 76] on div at bounding box center [347, 69] width 29 height 24
click at [592, 173] on div "Awarded 137" at bounding box center [579, 172] width 101 height 18
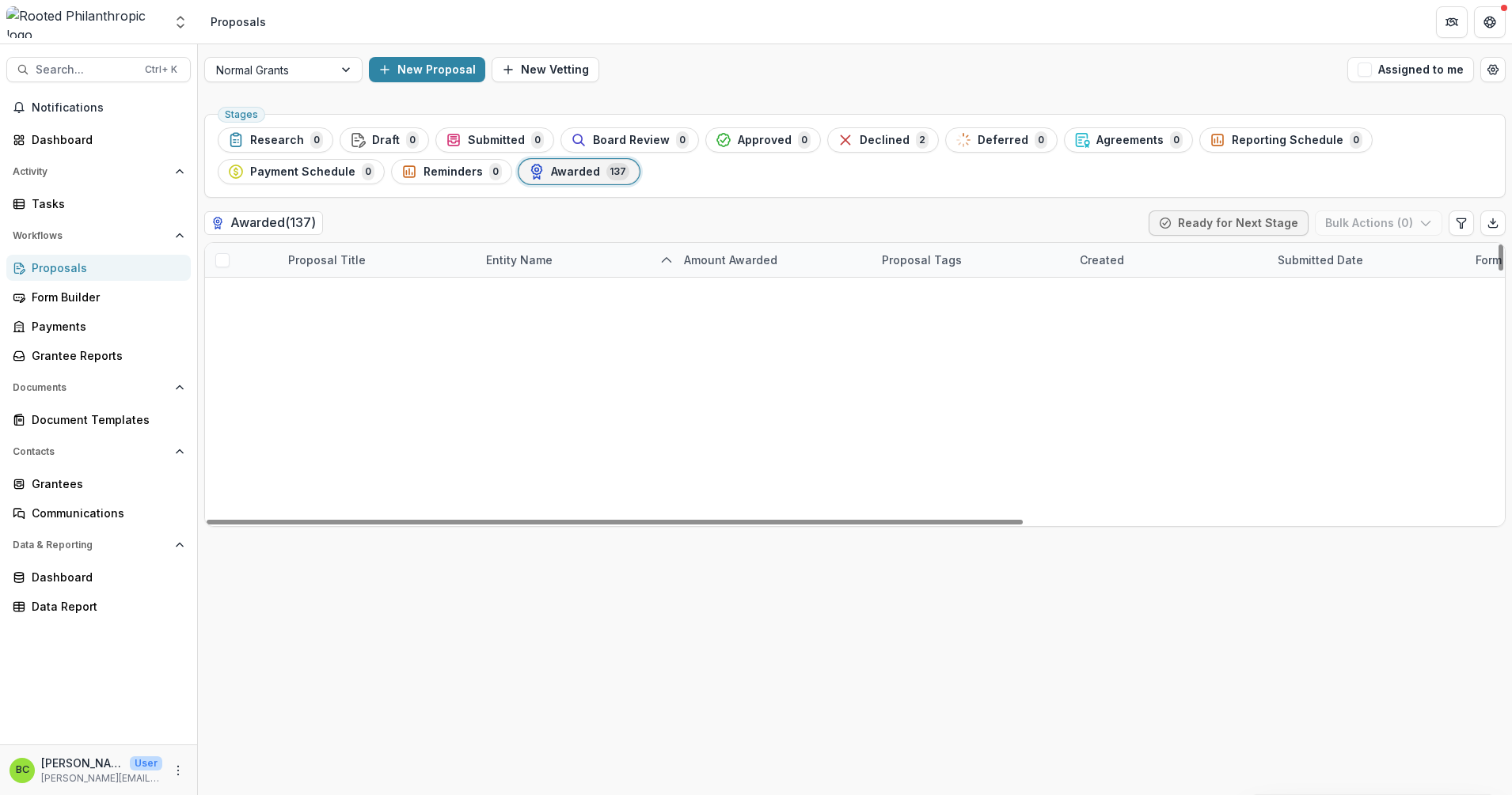
click at [533, 261] on div "Entity Name" at bounding box center [519, 260] width 85 height 17
click at [534, 301] on input at bounding box center [540, 309] width 127 height 19
type input "**"
click at [564, 233] on div "Awarded ( 137 ) Ready for Next Stage Bulk Actions ( 0 )" at bounding box center [855, 226] width 1301 height 32
click at [432, 462] on link "2025 LEDC - Business Loans Management" at bounding box center [377, 465] width 179 height 17
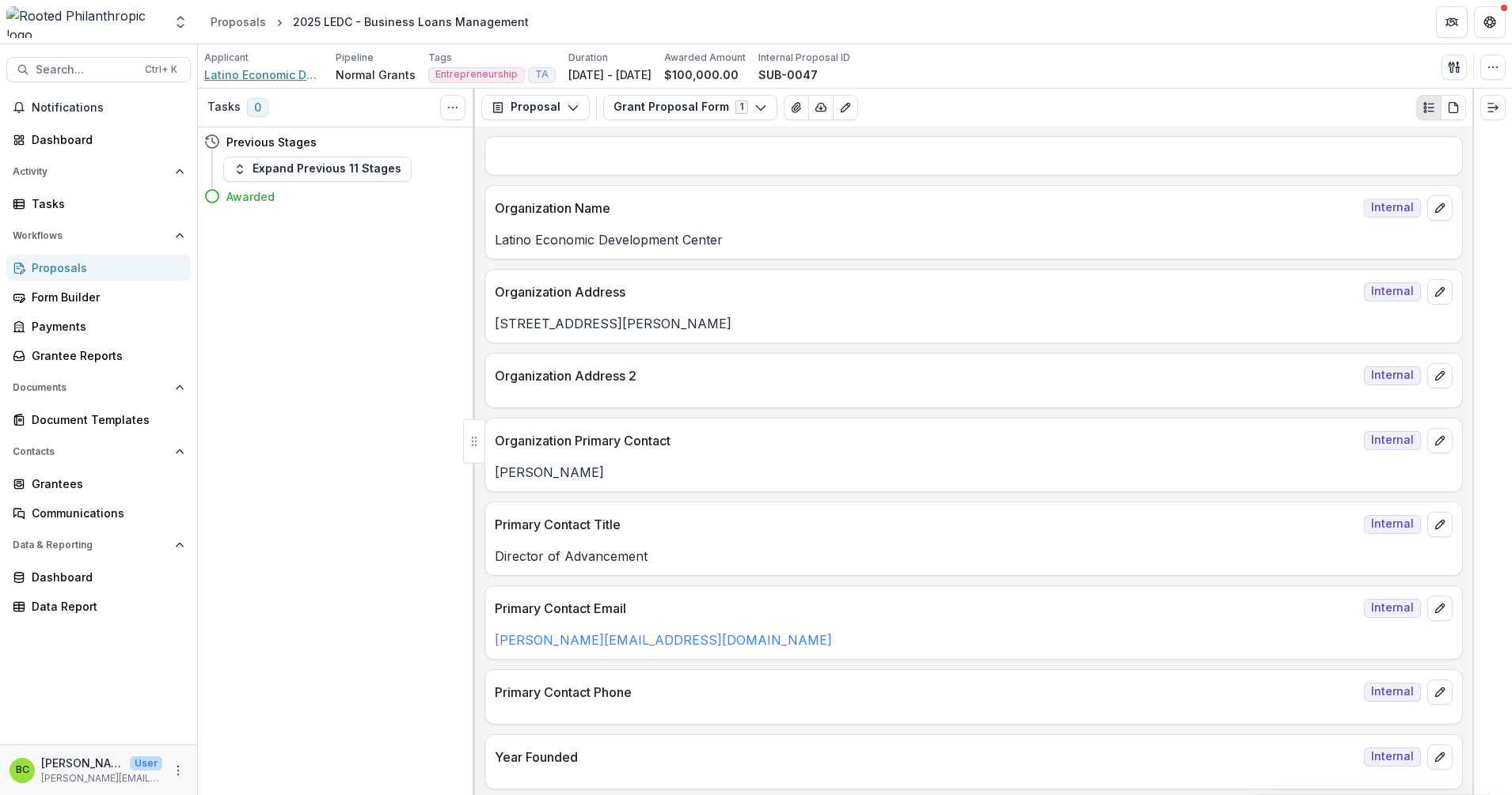
click at [278, 74] on span "Latino Economic Development Center" at bounding box center [264, 74] width 119 height 17
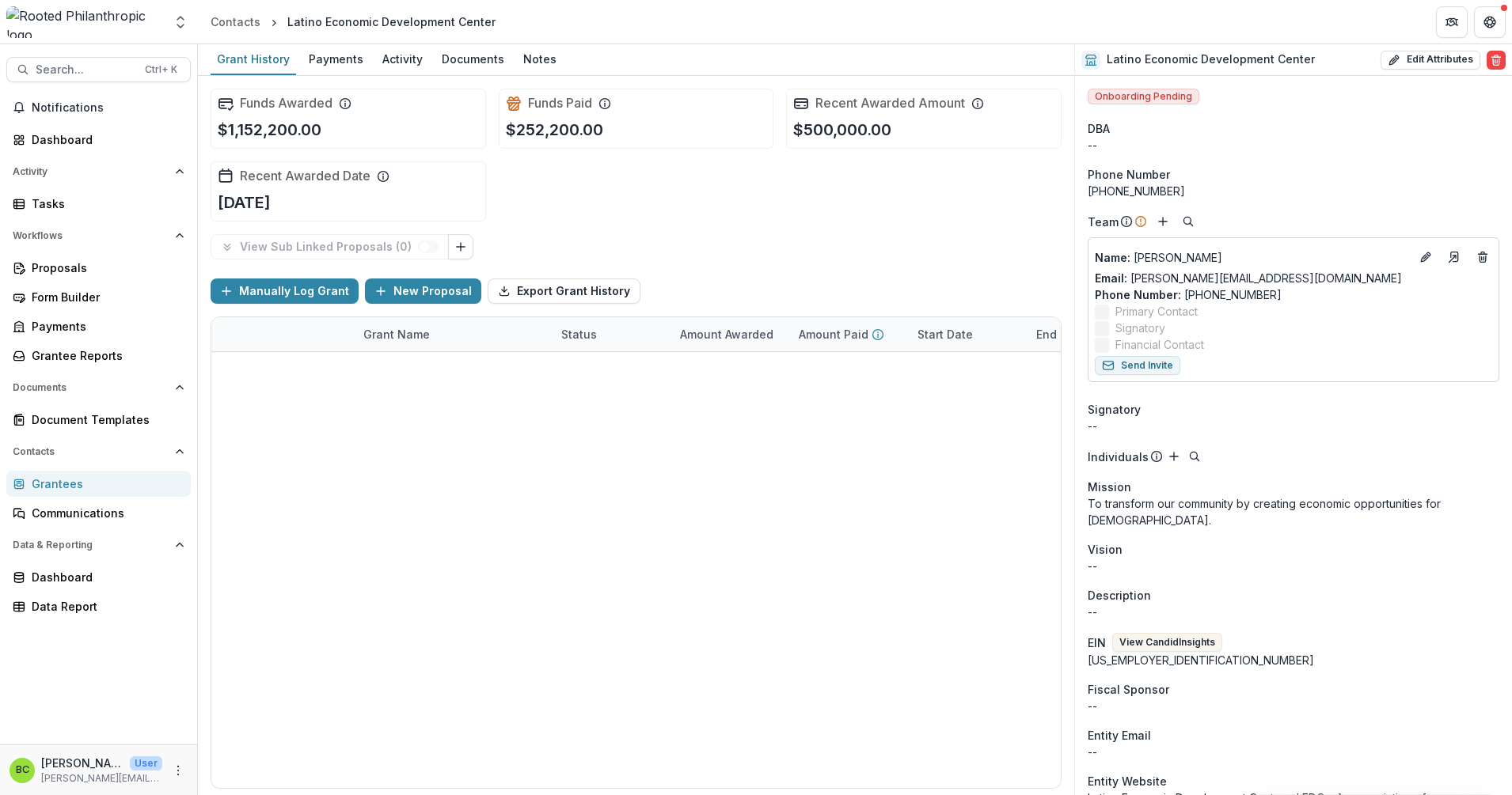
scroll to position [99, 0]
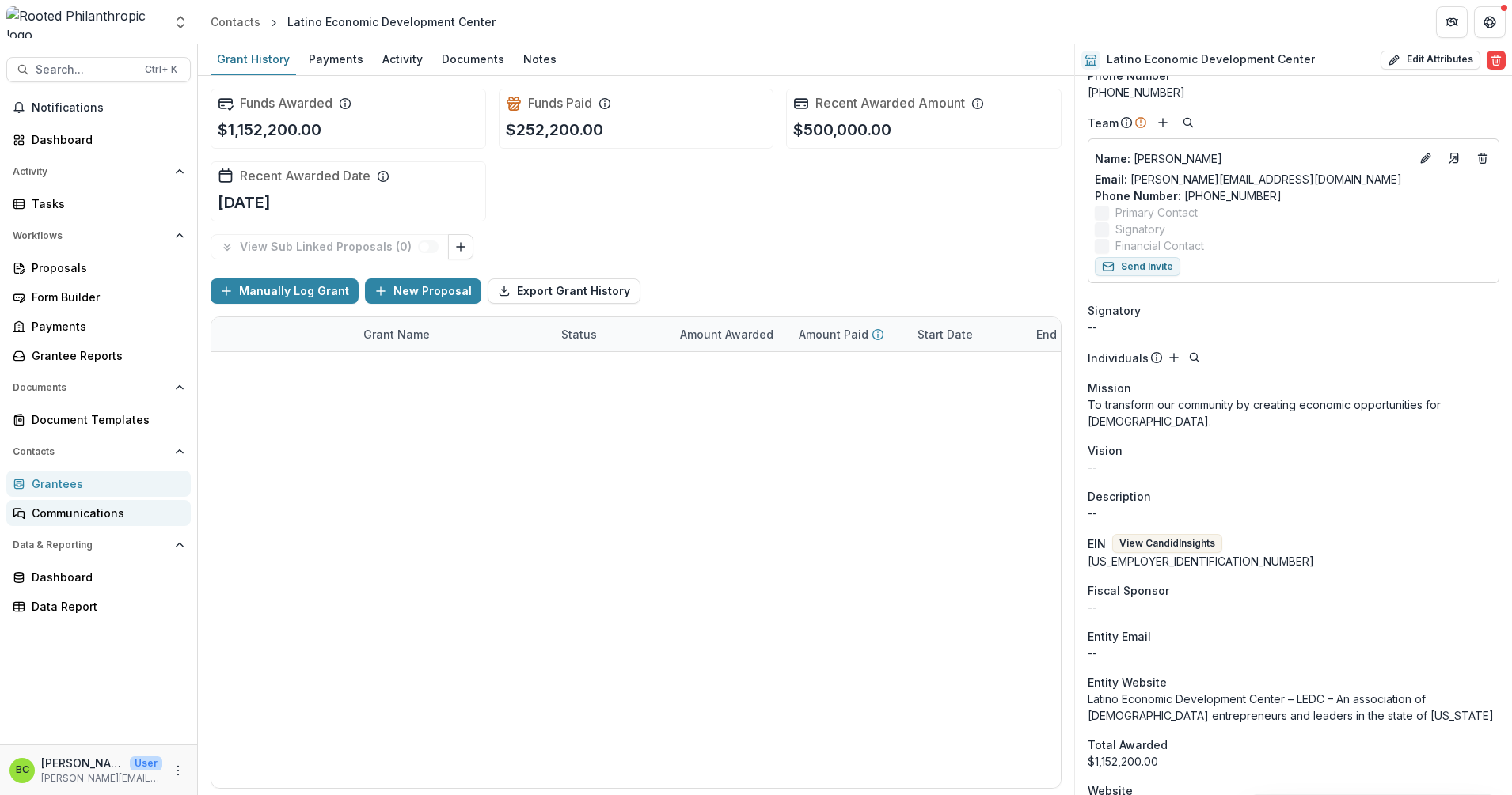
click at [77, 509] on div "Communications" at bounding box center [105, 513] width 146 height 17
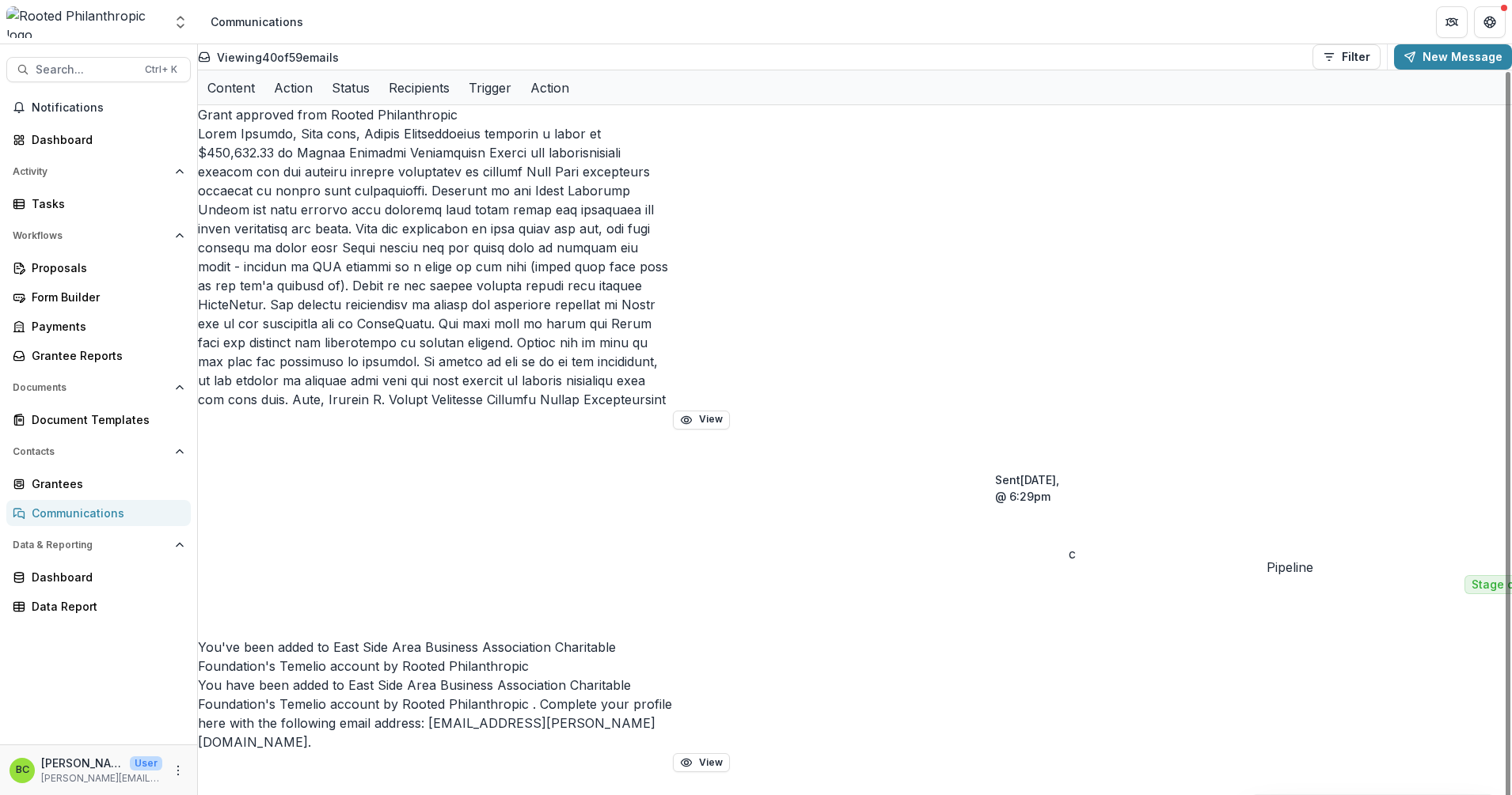
click at [510, 125] on p "Grant approved from Rooted Philanthropic" at bounding box center [435, 114] width 475 height 19
click at [720, 410] on button "View" at bounding box center [701, 419] width 57 height 19
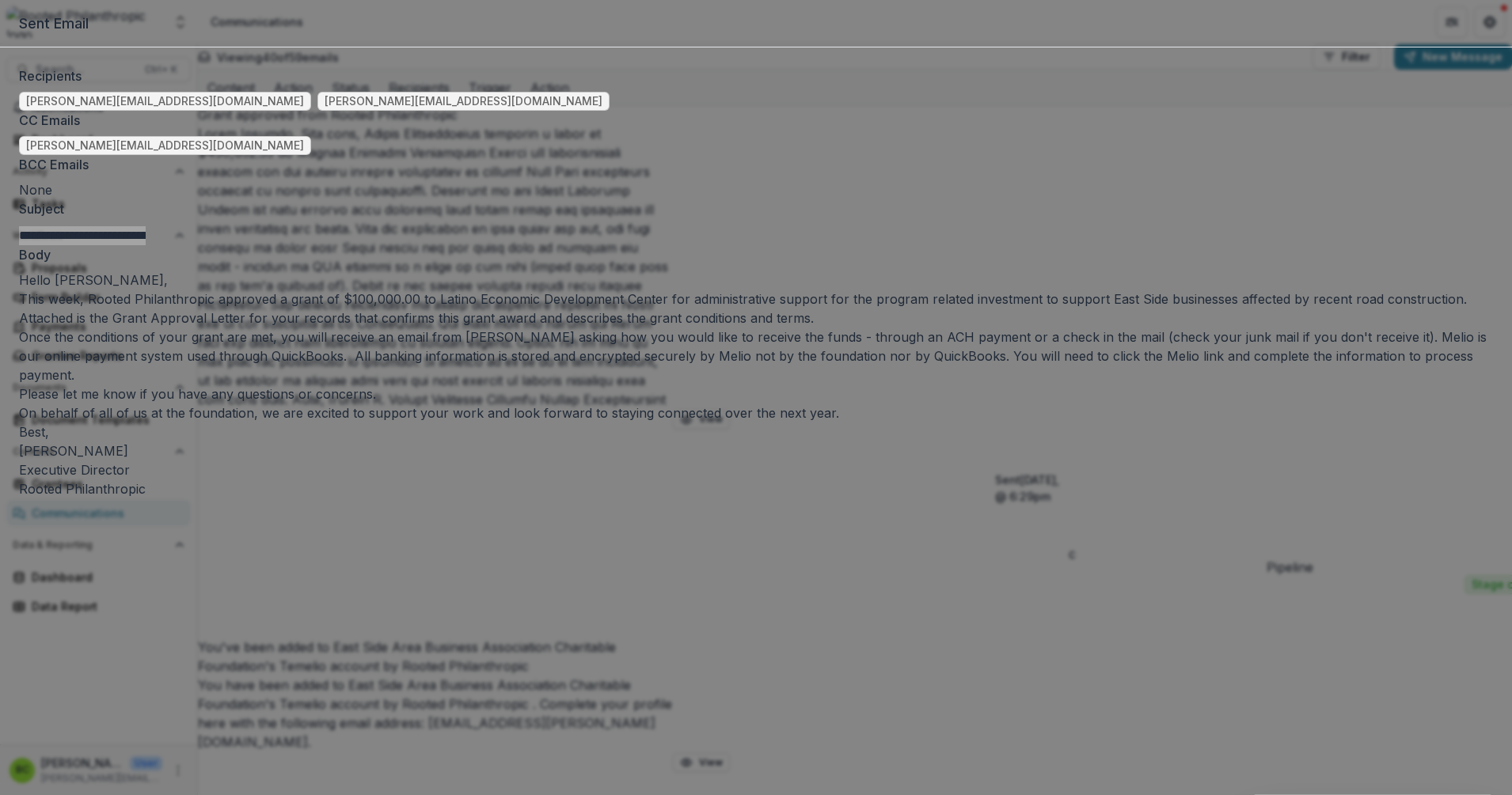
click at [424, 44] on div "**********" at bounding box center [756, 398] width 1512 height 795
